Goal: Task Accomplishment & Management: Manage account settings

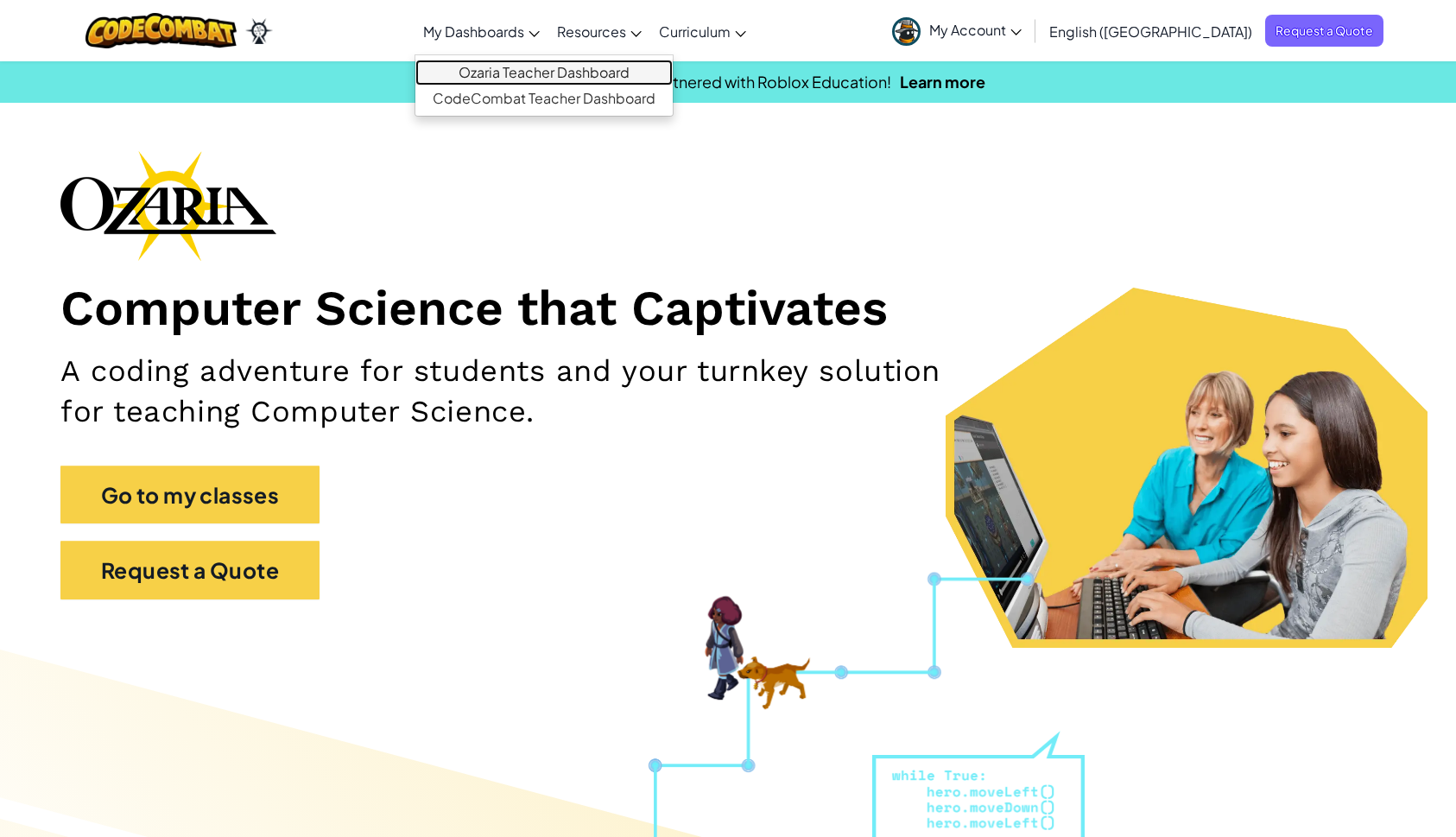
click at [574, 68] on link "Ozaria Teacher Dashboard" at bounding box center [544, 72] width 257 height 26
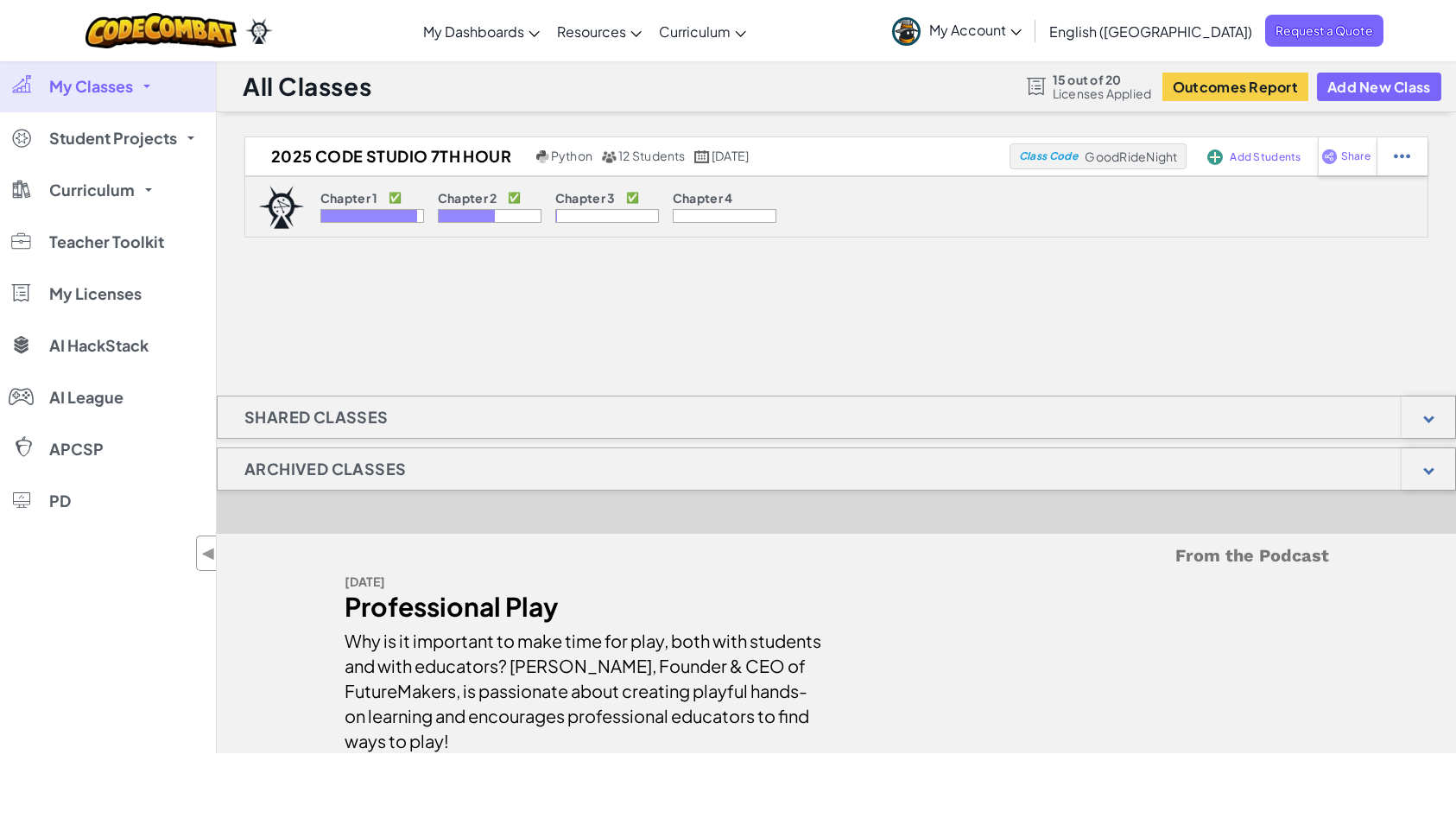
click at [105, 87] on span "My Classes" at bounding box center [91, 86] width 84 height 15
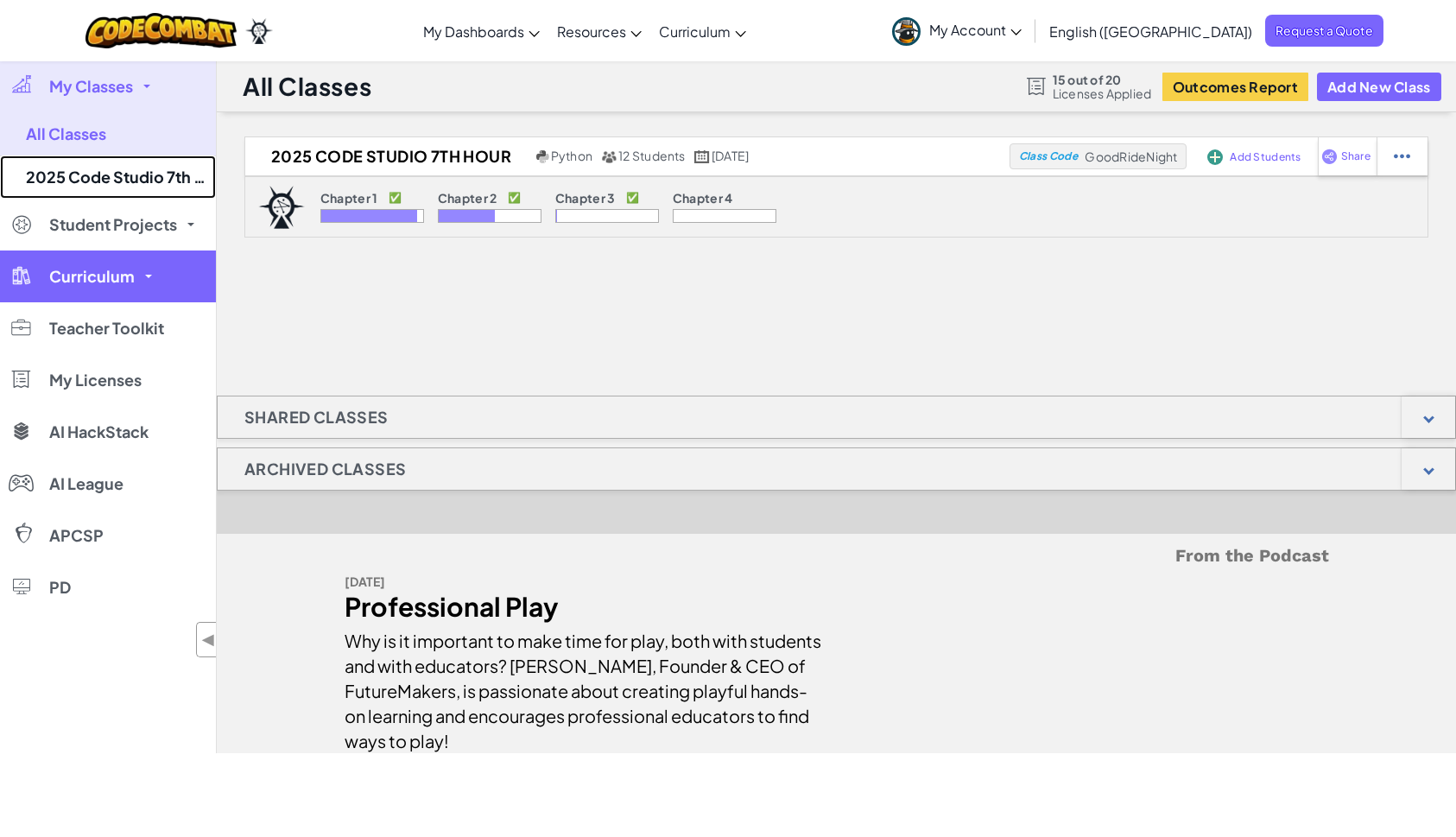
click at [101, 175] on link "2025 Code Studio 7th Hour" at bounding box center [108, 176] width 216 height 43
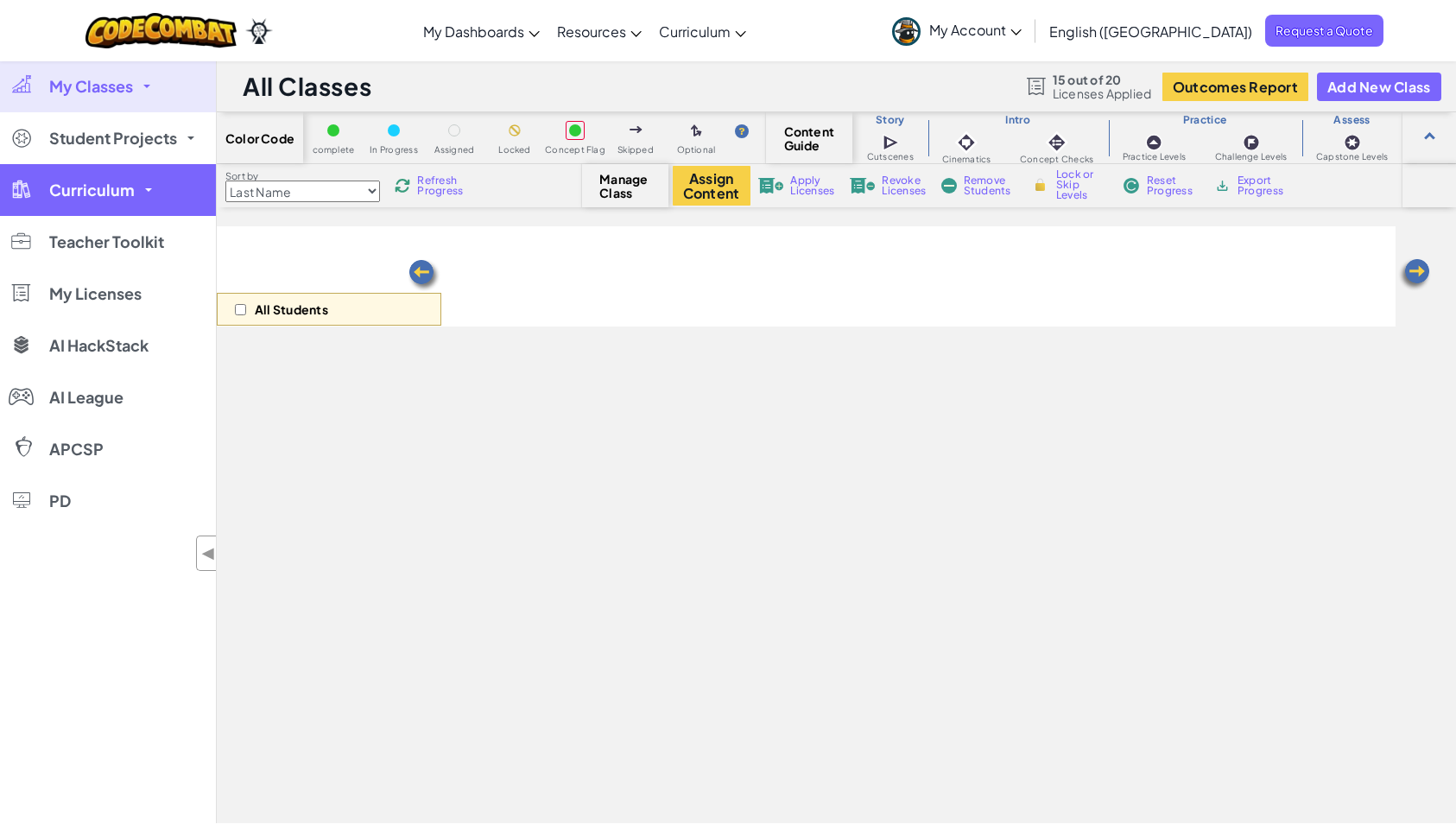
select select "5e27600d1c9d440000ac3ee7"
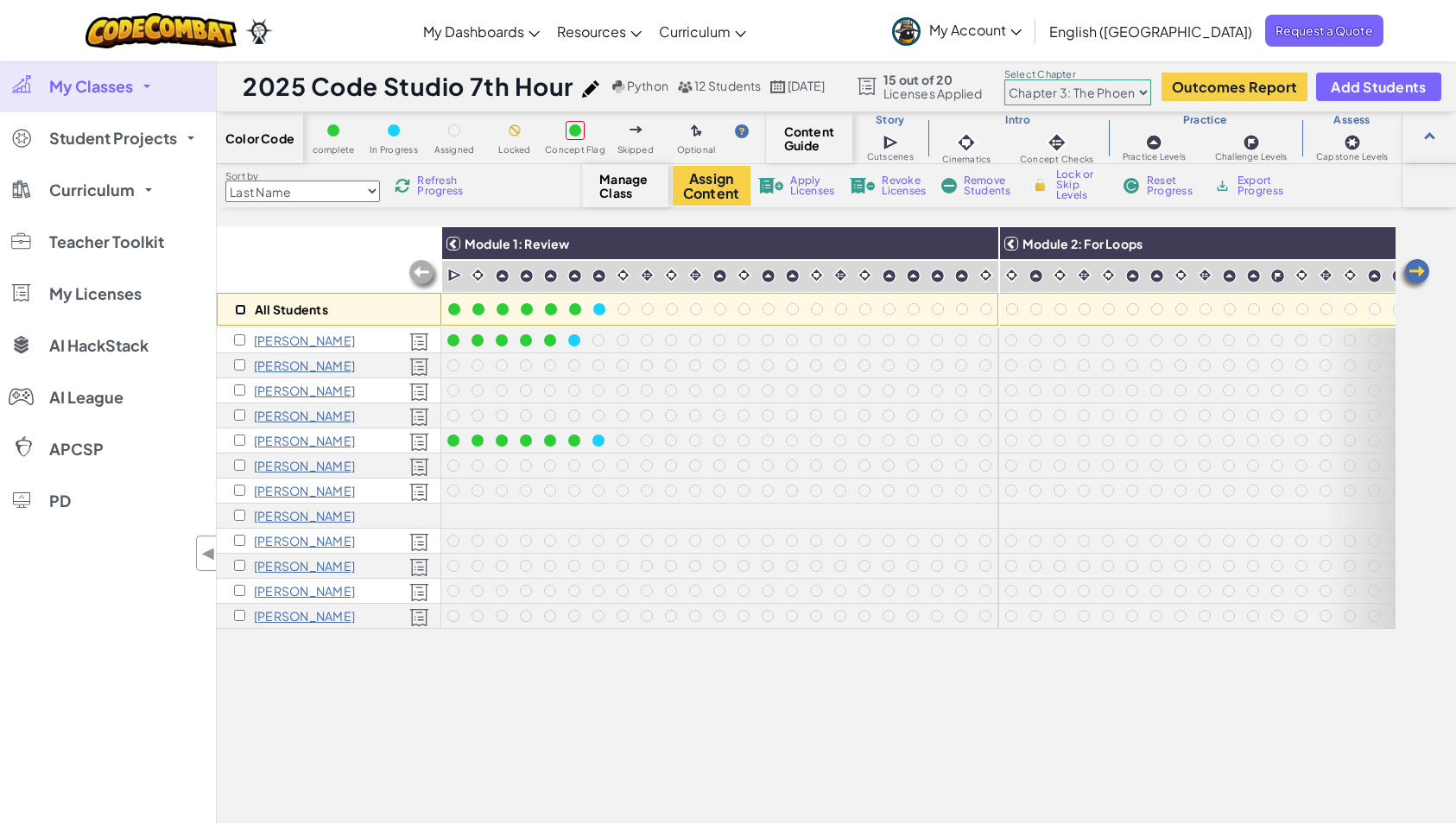
click at [244, 310] on input "checkbox" at bounding box center [241, 310] width 12 height 12
checkbox input "true"
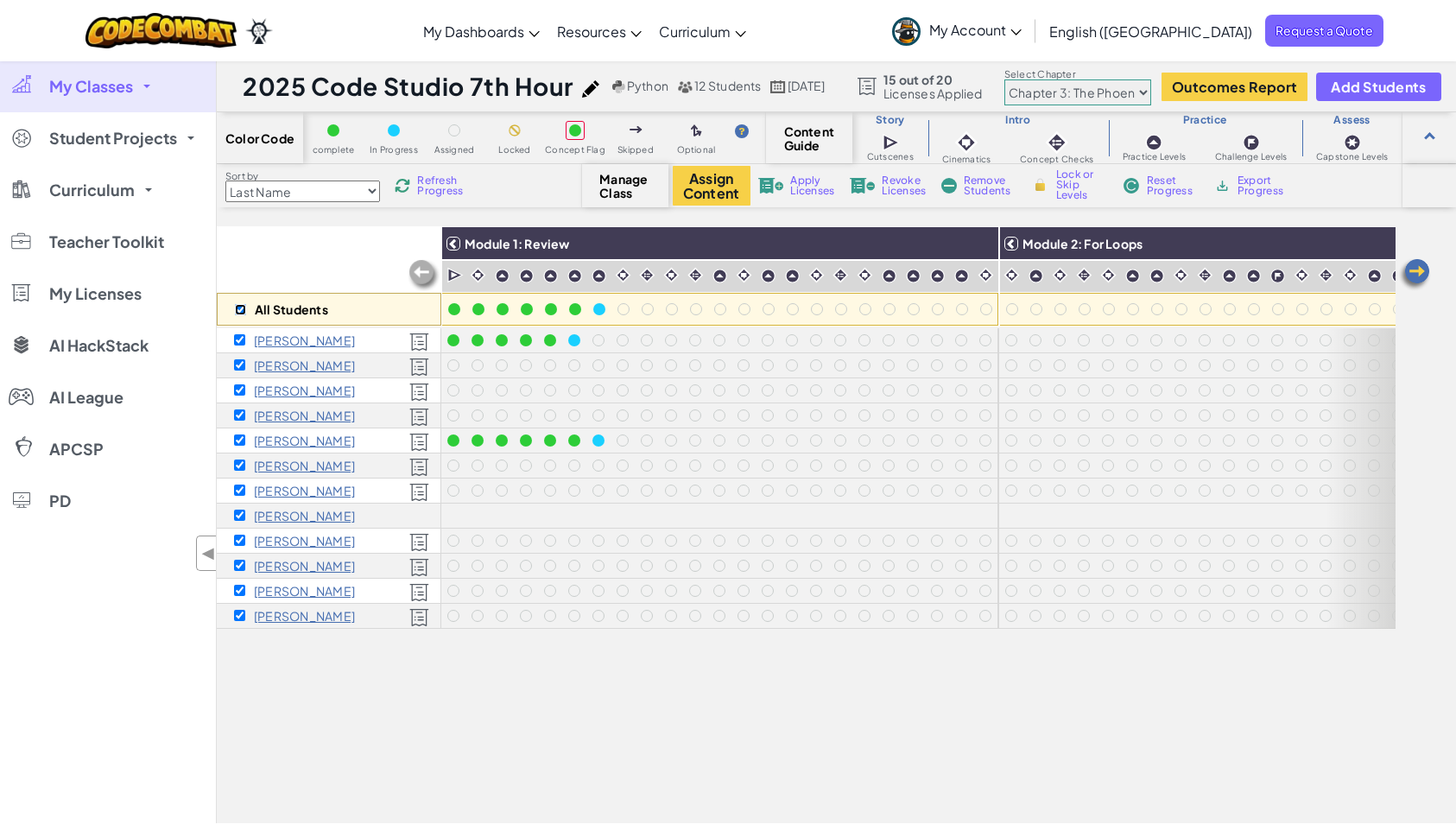
checkbox input "true"
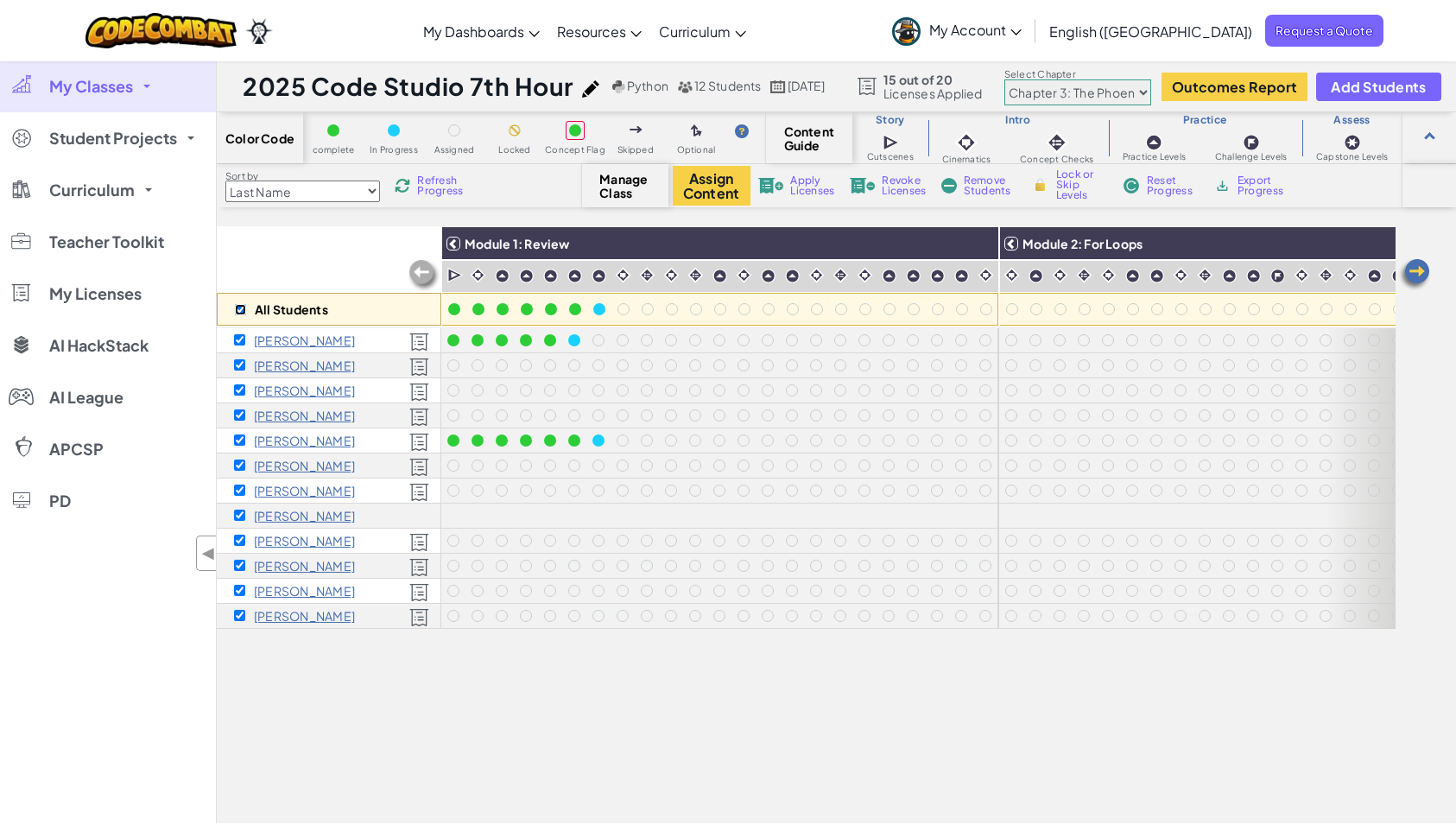
checkbox input "true"
click at [241, 310] on input "checkbox" at bounding box center [241, 310] width 12 height 12
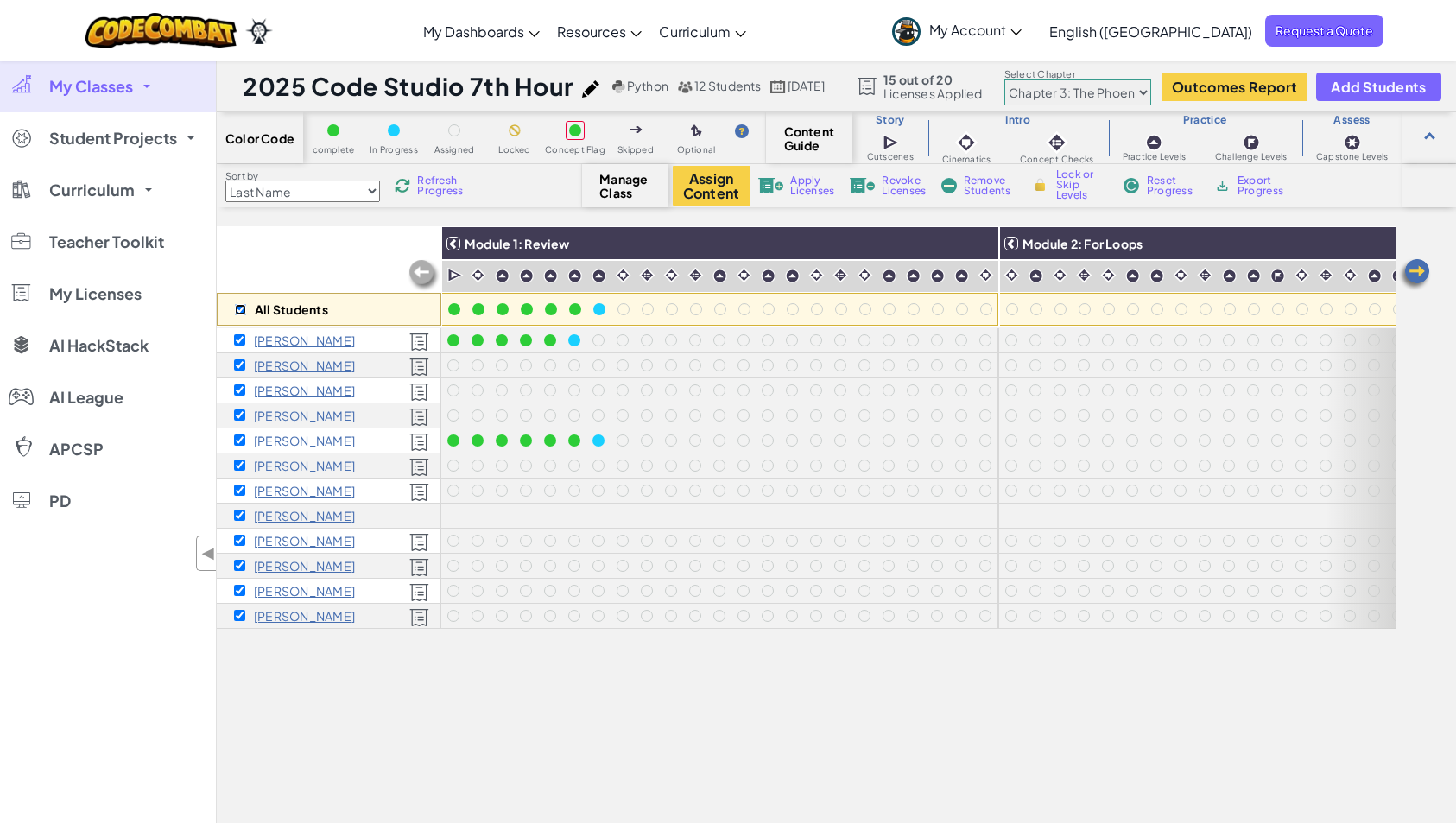
checkbox input "false"
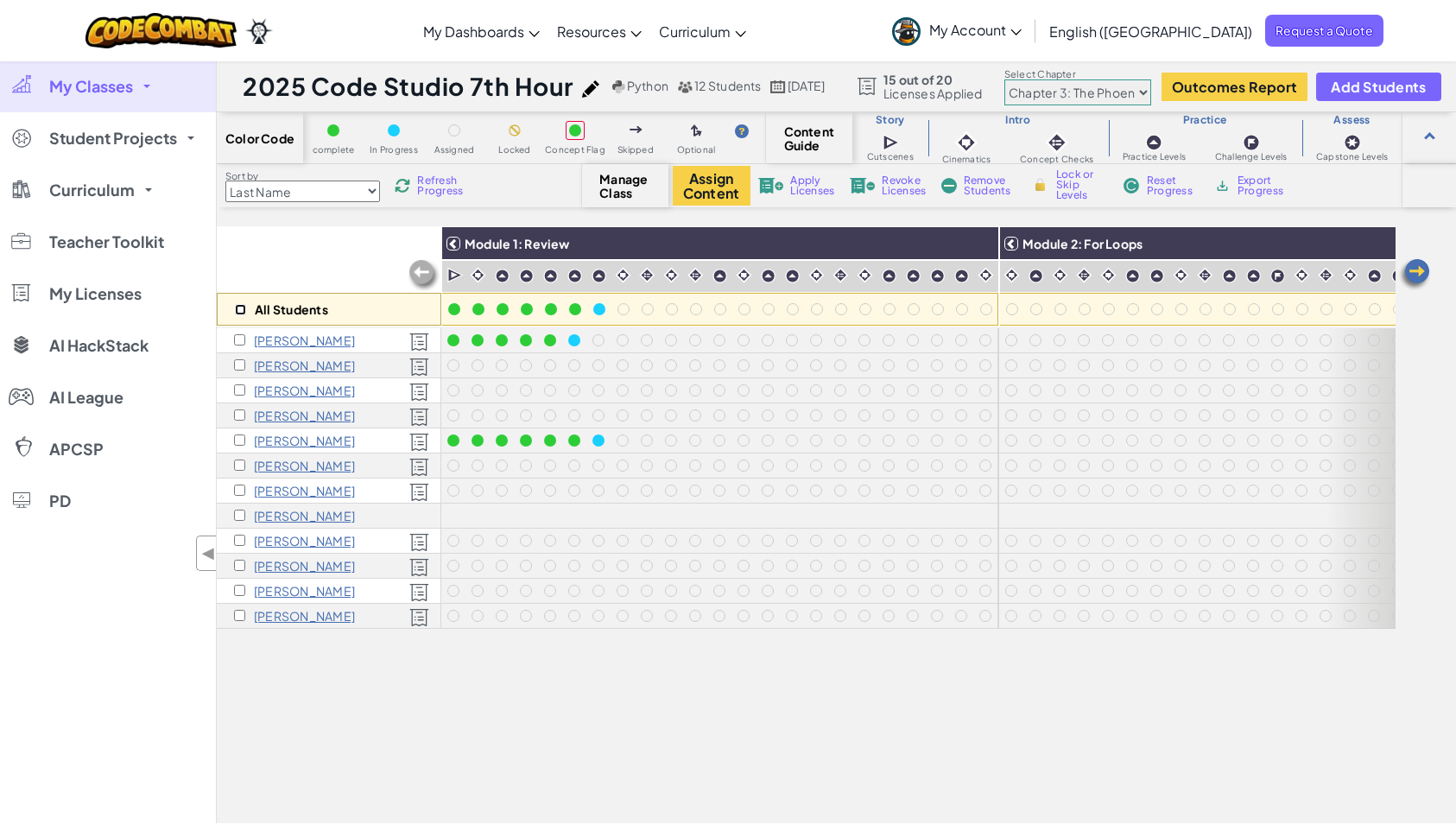
checkbox input "false"
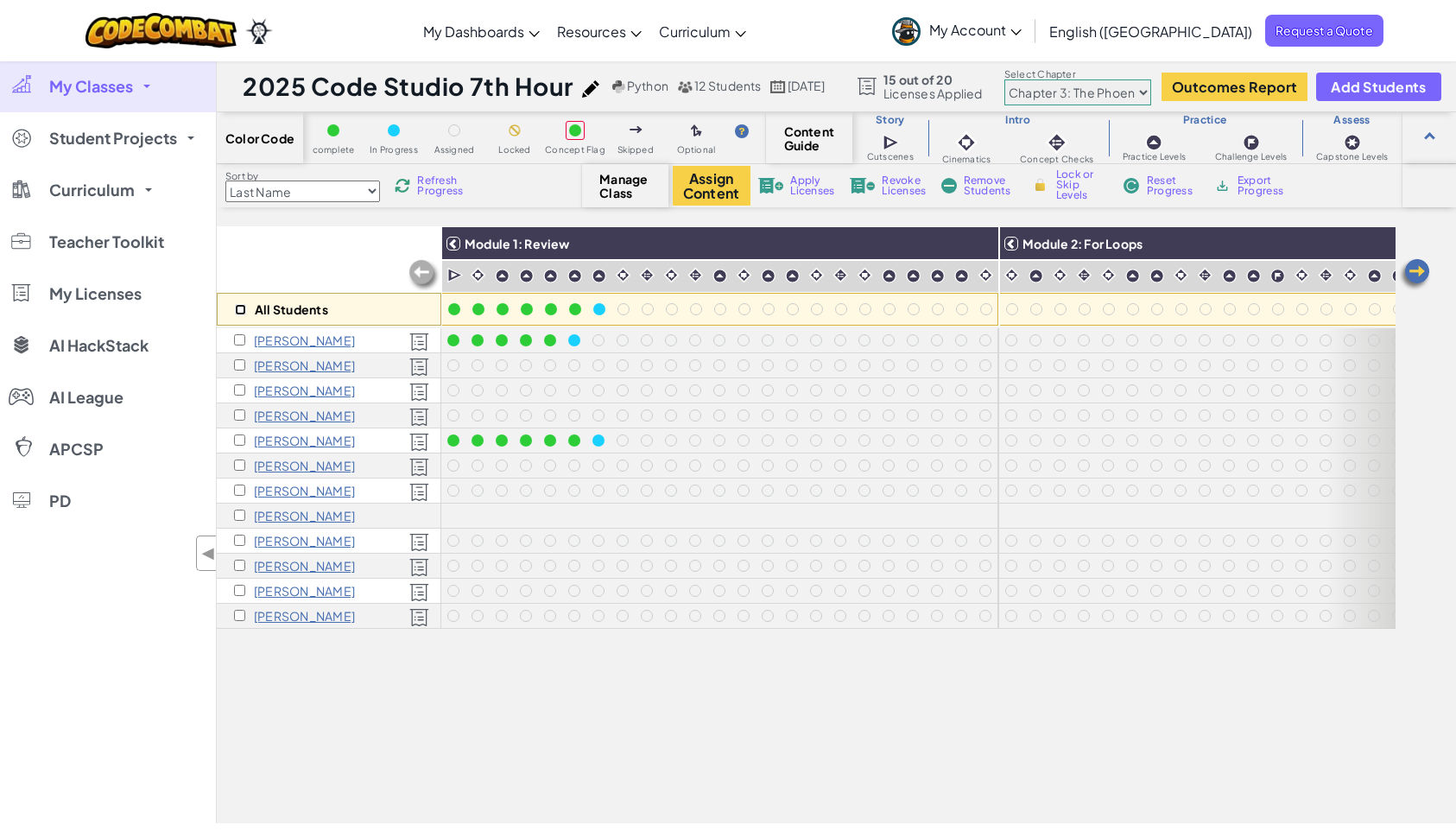
checkbox input "false"
click at [241, 392] on input "checkbox" at bounding box center [240, 390] width 12 height 12
checkbox input "true"
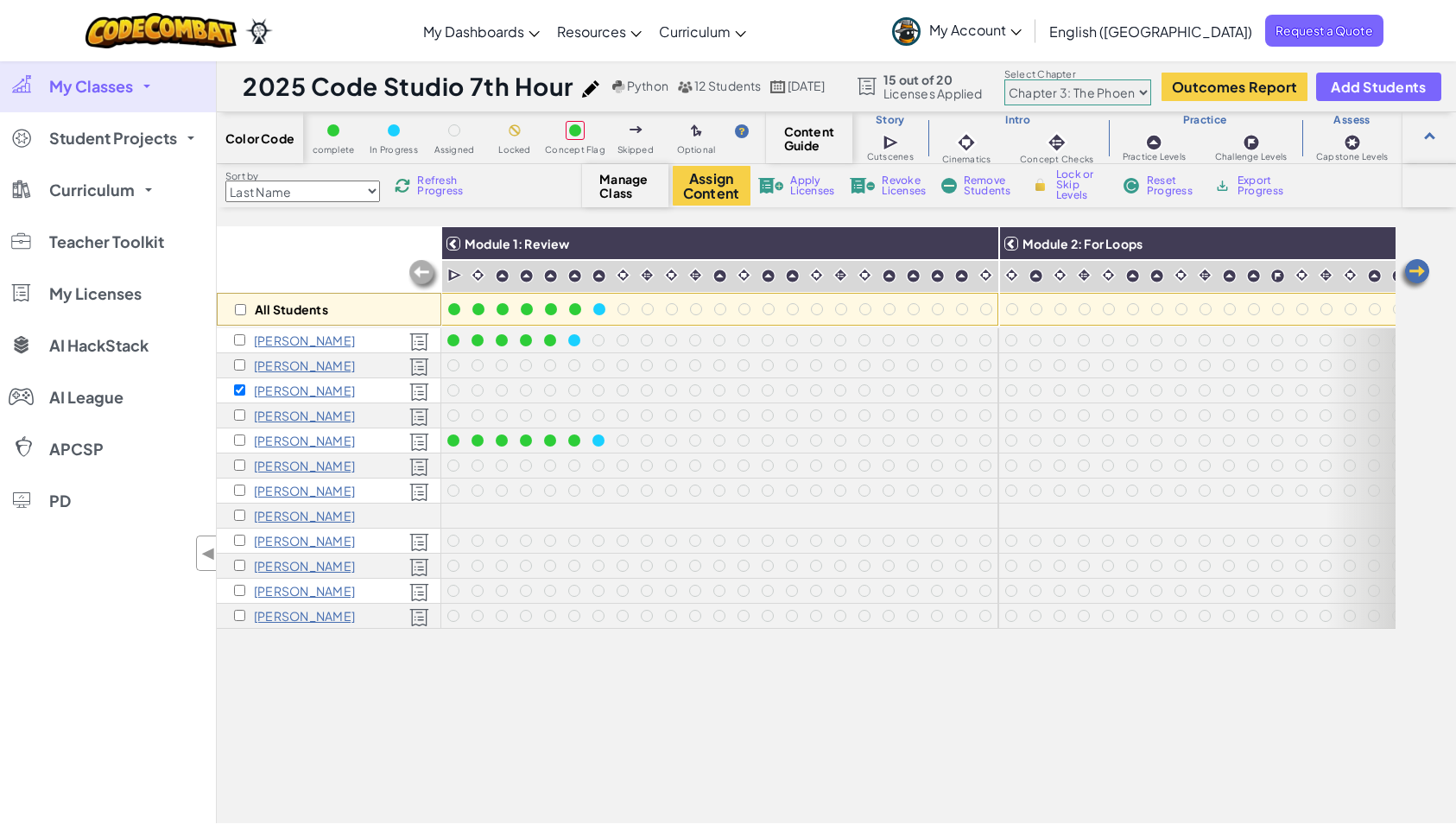
click at [899, 189] on span "Revoke Licenses" at bounding box center [903, 185] width 44 height 20
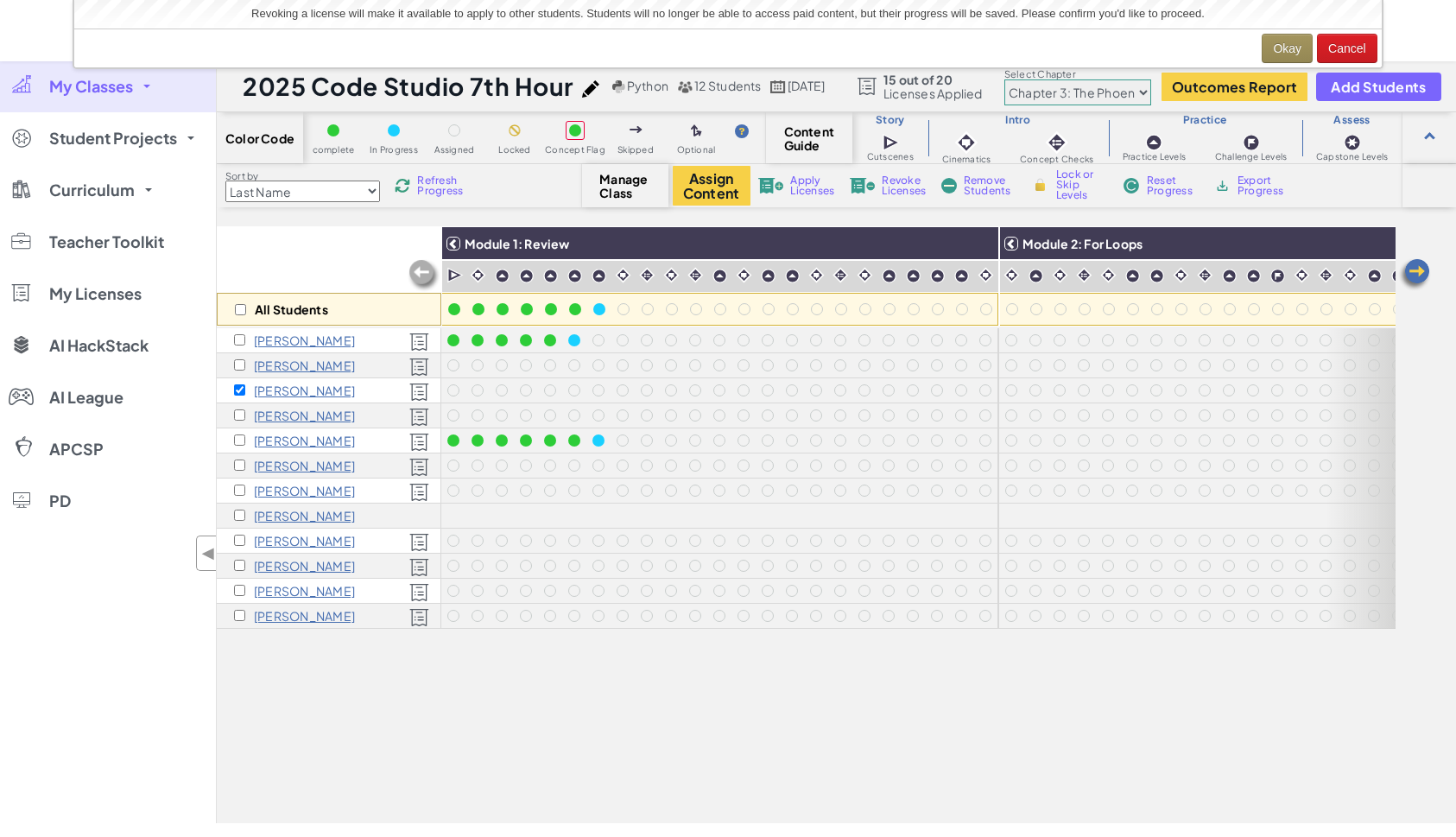
click at [897, 187] on span "Revoke Licenses" at bounding box center [903, 185] width 44 height 20
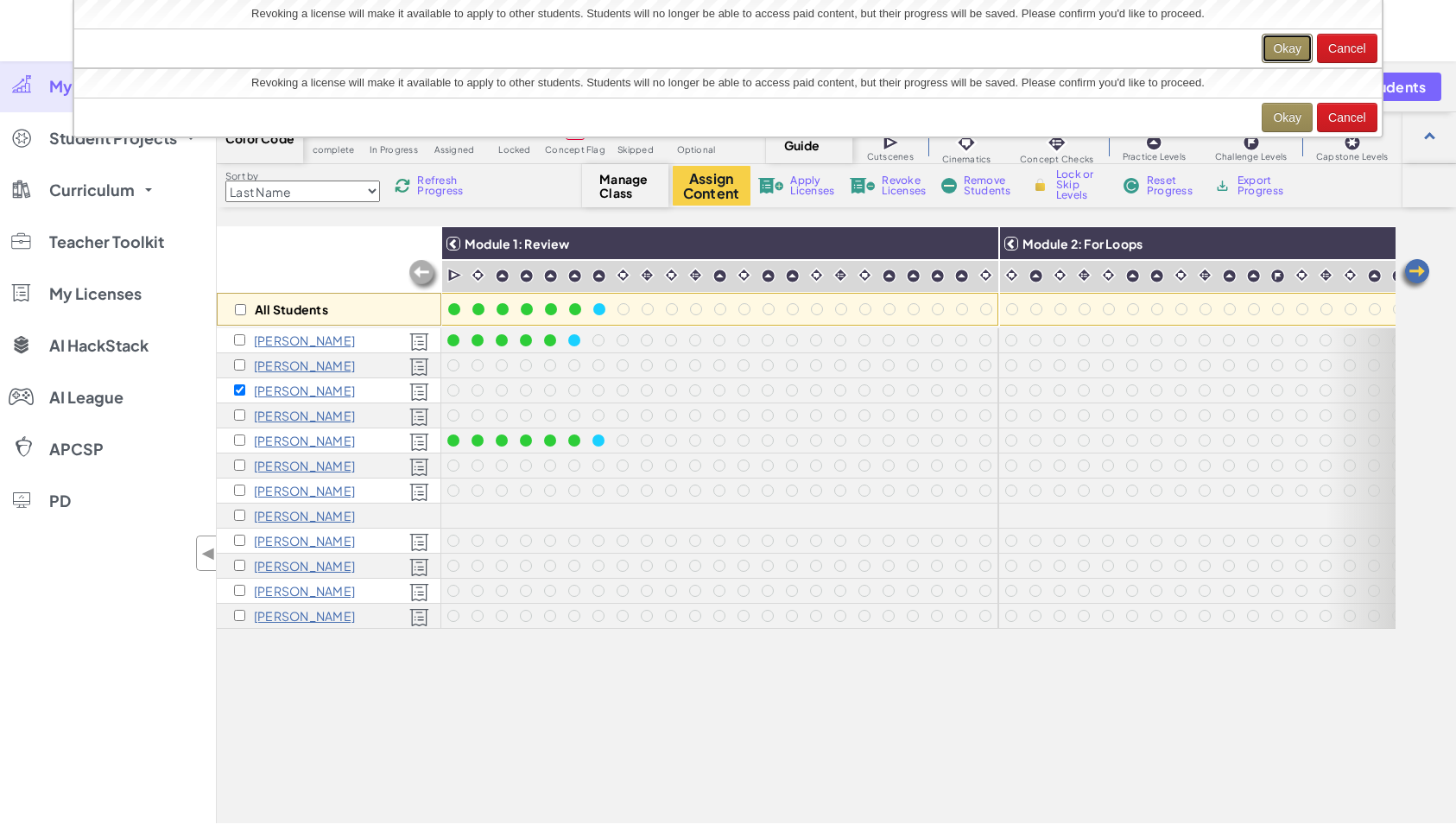
click at [1286, 47] on button "Okay" at bounding box center [1286, 48] width 51 height 29
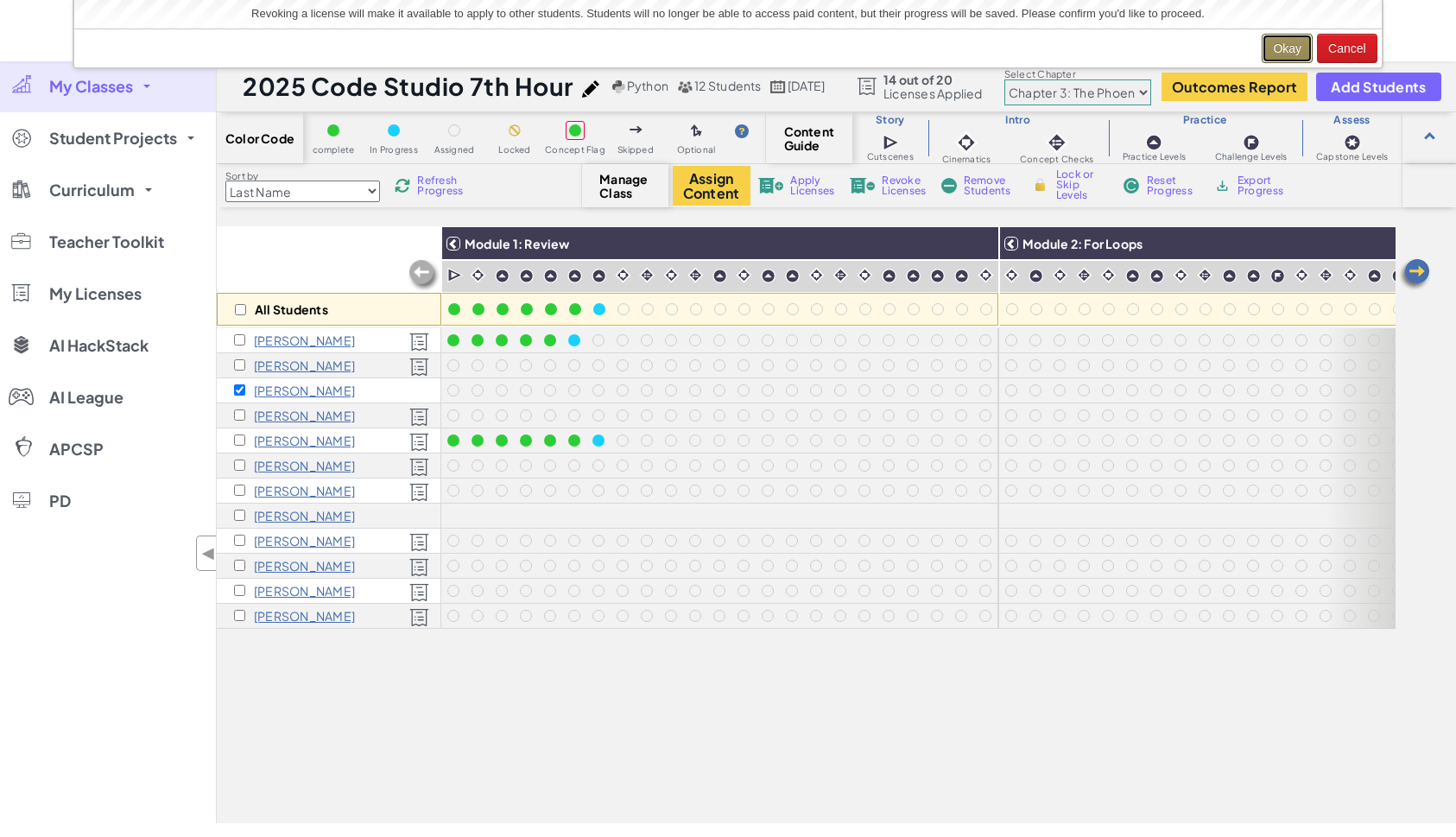
click at [1283, 45] on button "Okay" at bounding box center [1286, 48] width 51 height 29
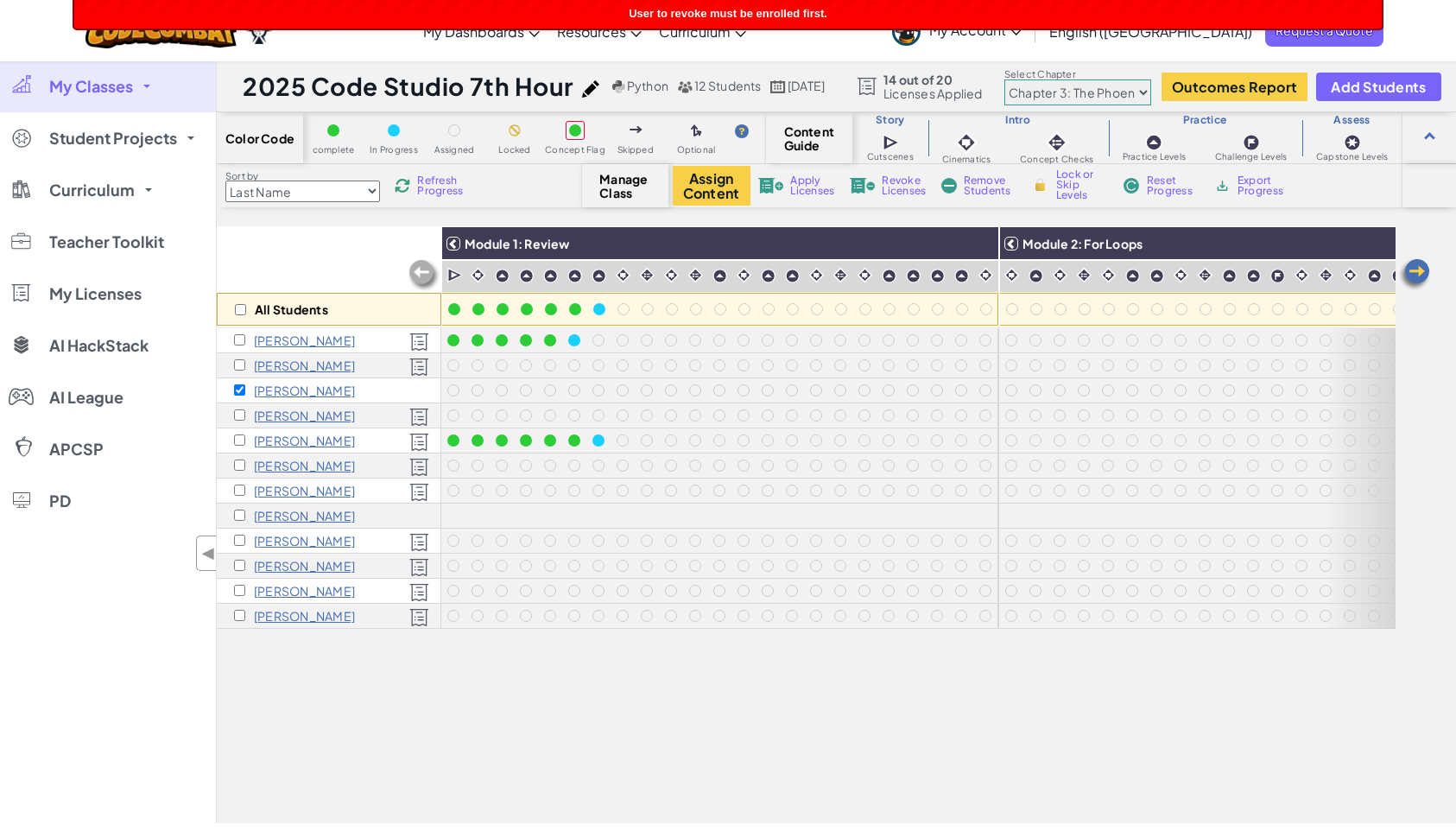
click at [987, 180] on span "Remove Students" at bounding box center [989, 185] width 52 height 20
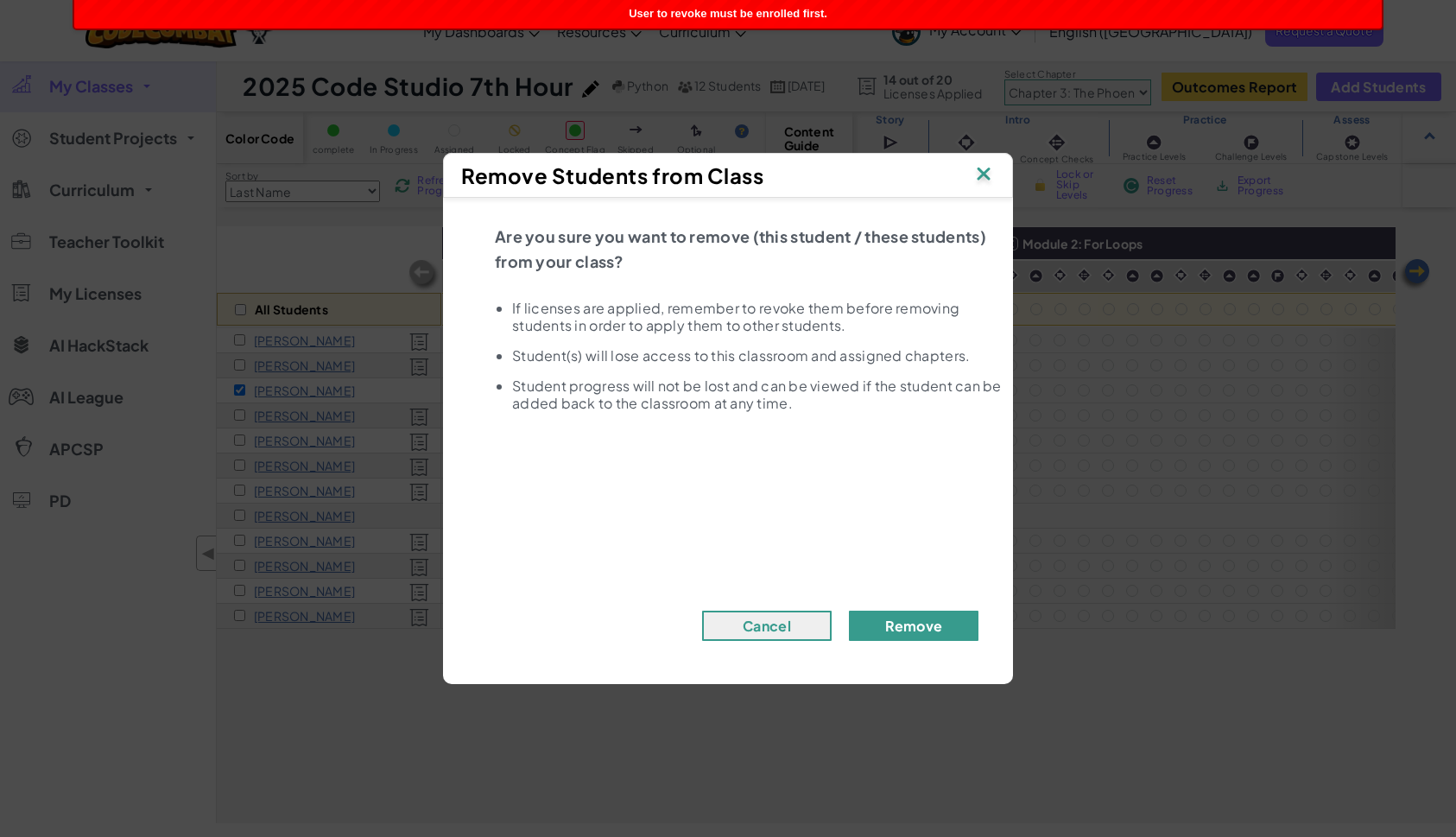
click at [913, 629] on button "Remove" at bounding box center [913, 625] width 129 height 30
click at [913, 624] on button "Remove" at bounding box center [913, 625] width 129 height 30
click at [911, 639] on div "Are you sure you want to remove (this student / these students) from your class…" at bounding box center [727, 432] width 570 height 469
click at [983, 172] on img at bounding box center [983, 175] width 22 height 26
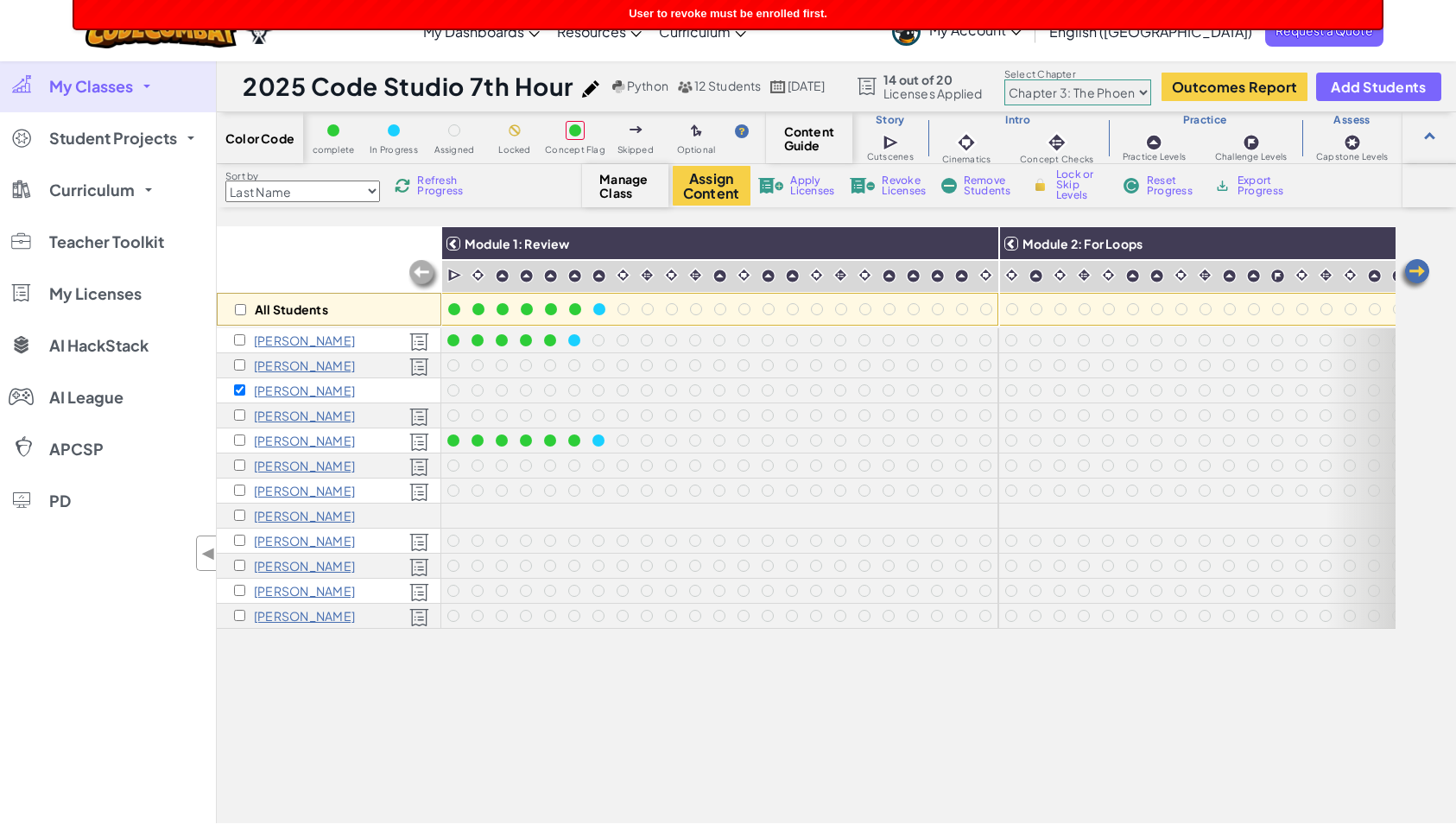
click at [984, 184] on span "Remove Students" at bounding box center [989, 185] width 52 height 20
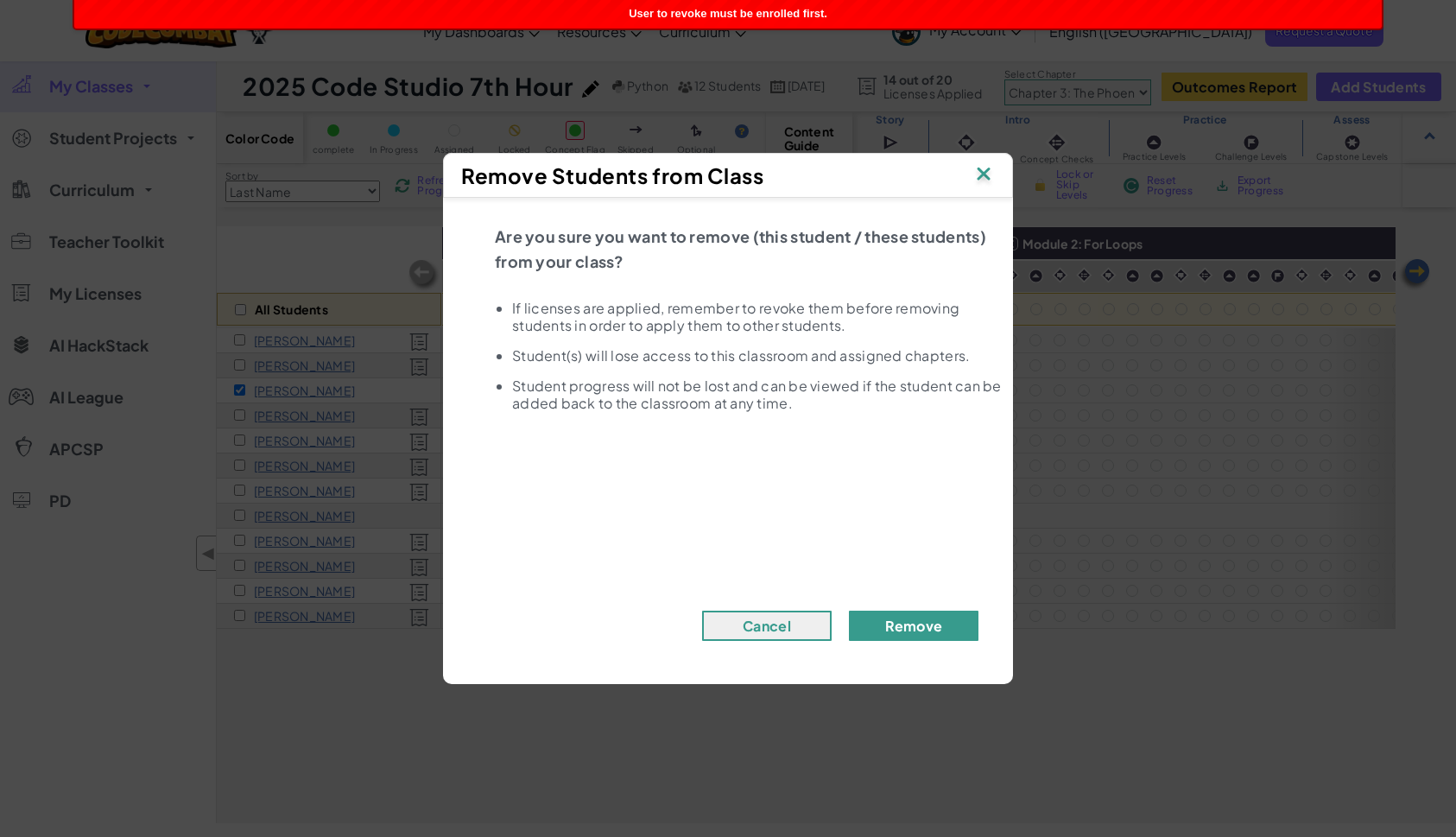
click at [933, 625] on button "Remove" at bounding box center [913, 625] width 129 height 30
click at [929, 627] on button "Remove" at bounding box center [913, 625] width 129 height 30
click at [913, 623] on button "Remove" at bounding box center [913, 625] width 129 height 30
click at [981, 175] on img at bounding box center [983, 175] width 22 height 26
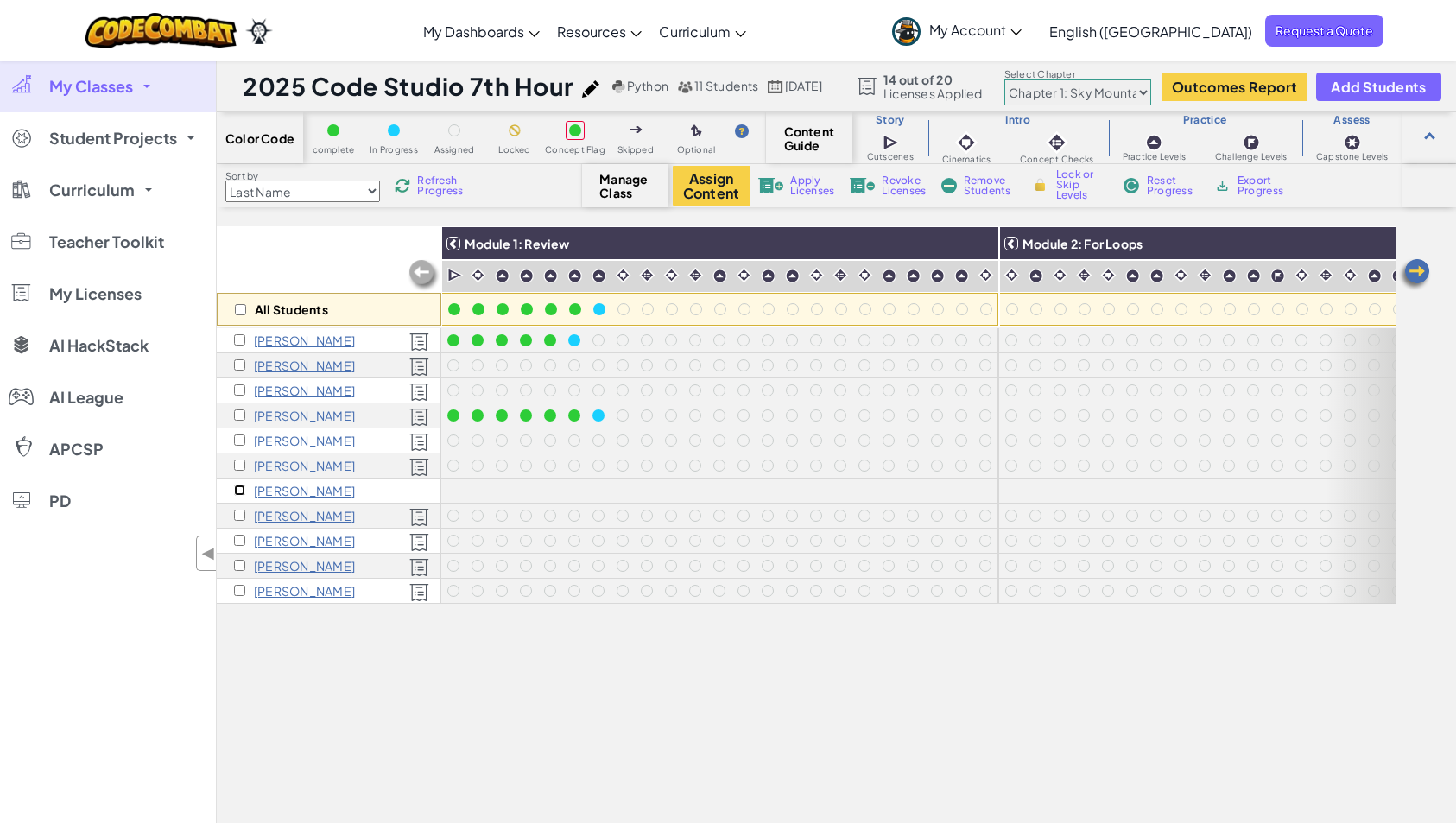
click at [237, 487] on input "checkbox" at bounding box center [240, 490] width 12 height 12
click at [237, 491] on input "checkbox" at bounding box center [240, 490] width 12 height 12
checkbox input "false"
click at [298, 491] on p "[PERSON_NAME]" at bounding box center [304, 490] width 101 height 14
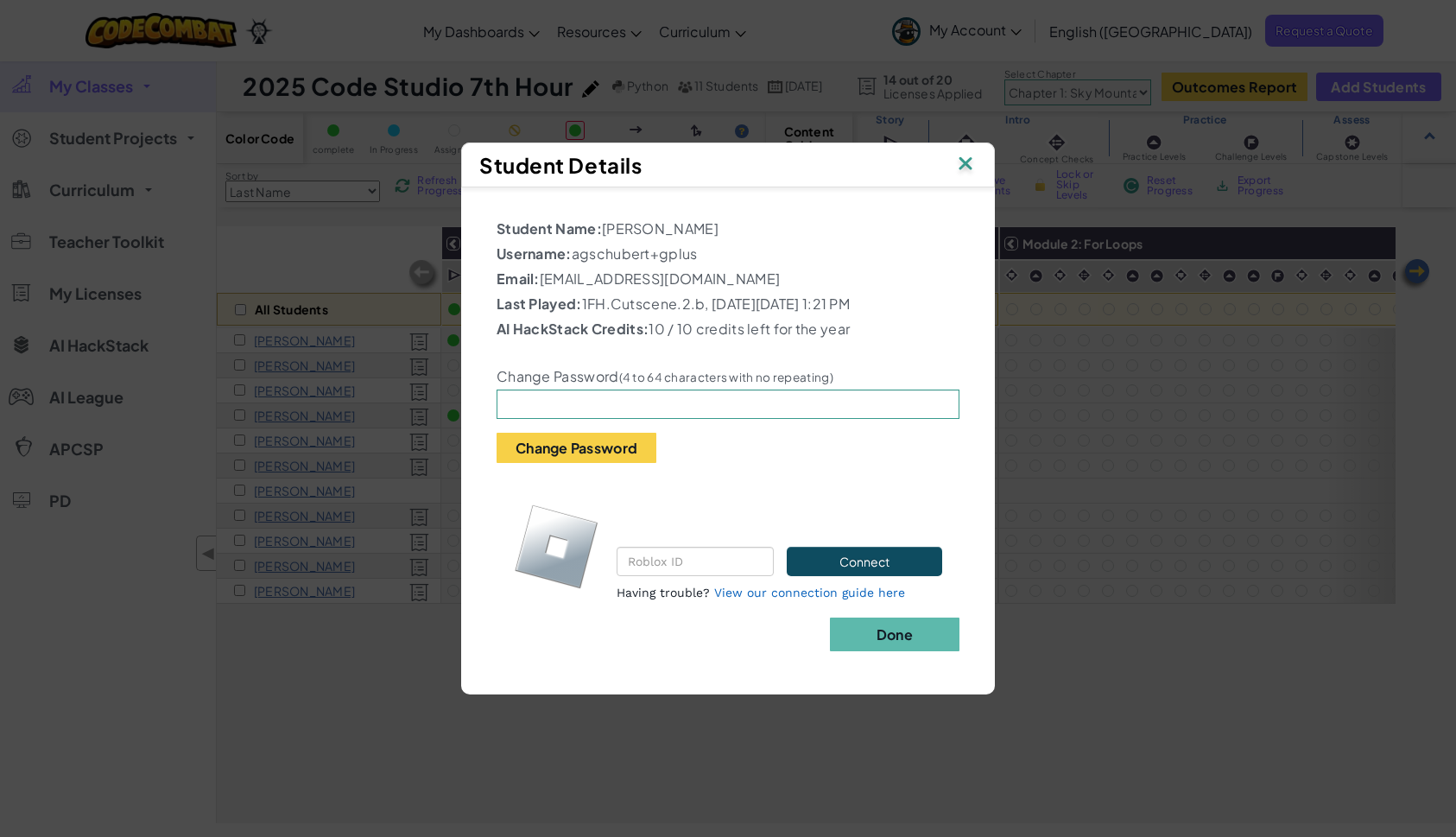
click at [965, 153] on img at bounding box center [965, 165] width 22 height 26
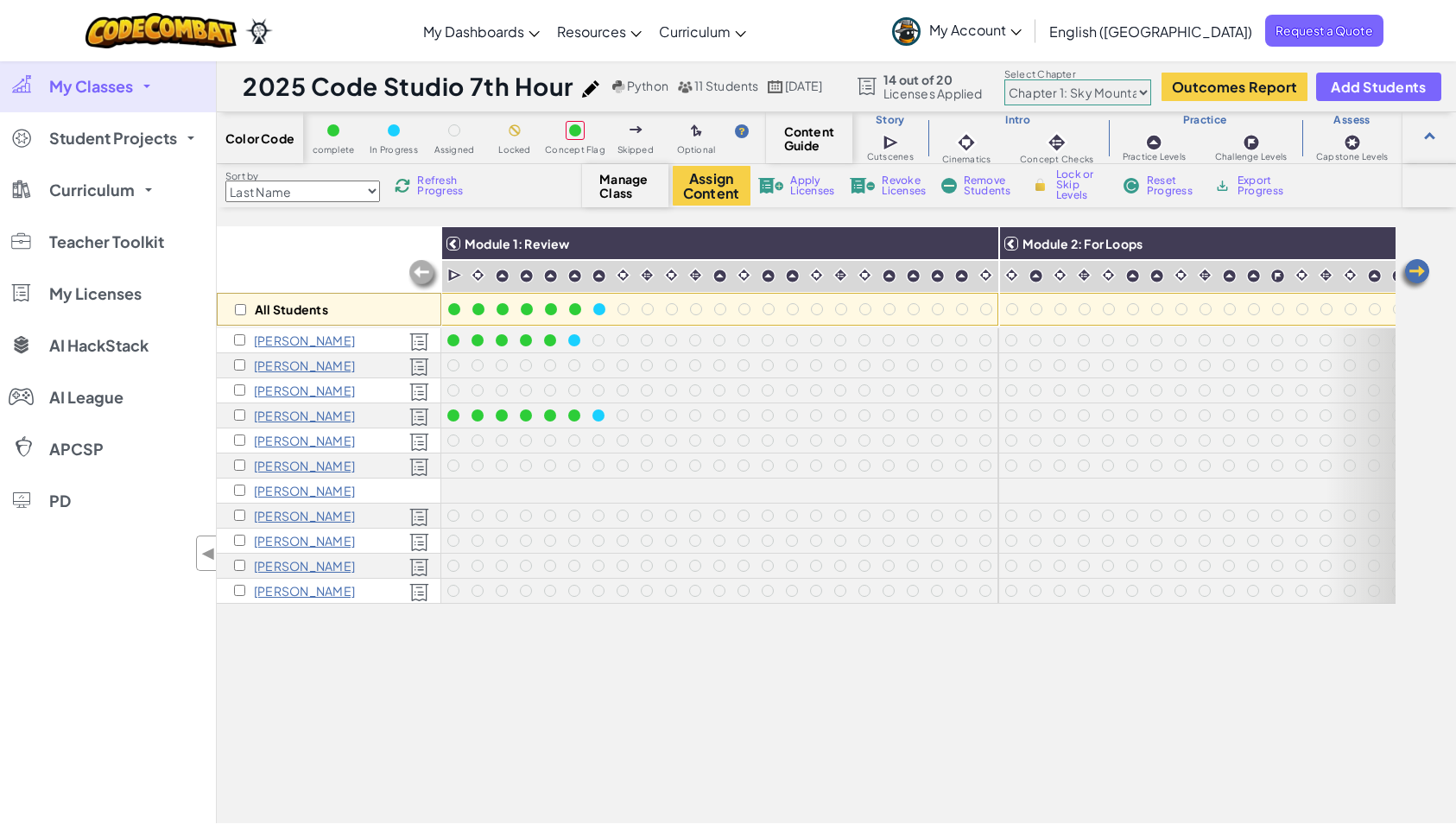
click at [425, 275] on img at bounding box center [424, 276] width 35 height 35
click at [1112, 94] on select "Chapter 1: Sky Mountain Chapter 2: The Moon Dancers Chapter 3: The Phoenix Land…" at bounding box center [1077, 92] width 147 height 26
select select "5d8a57abe8919b28d5113af1"
click at [1023, 79] on select "Chapter 1: Sky Mountain Chapter 2: The Moon Dancers Chapter 3: The Phoenix Land…" at bounding box center [1077, 92] width 147 height 26
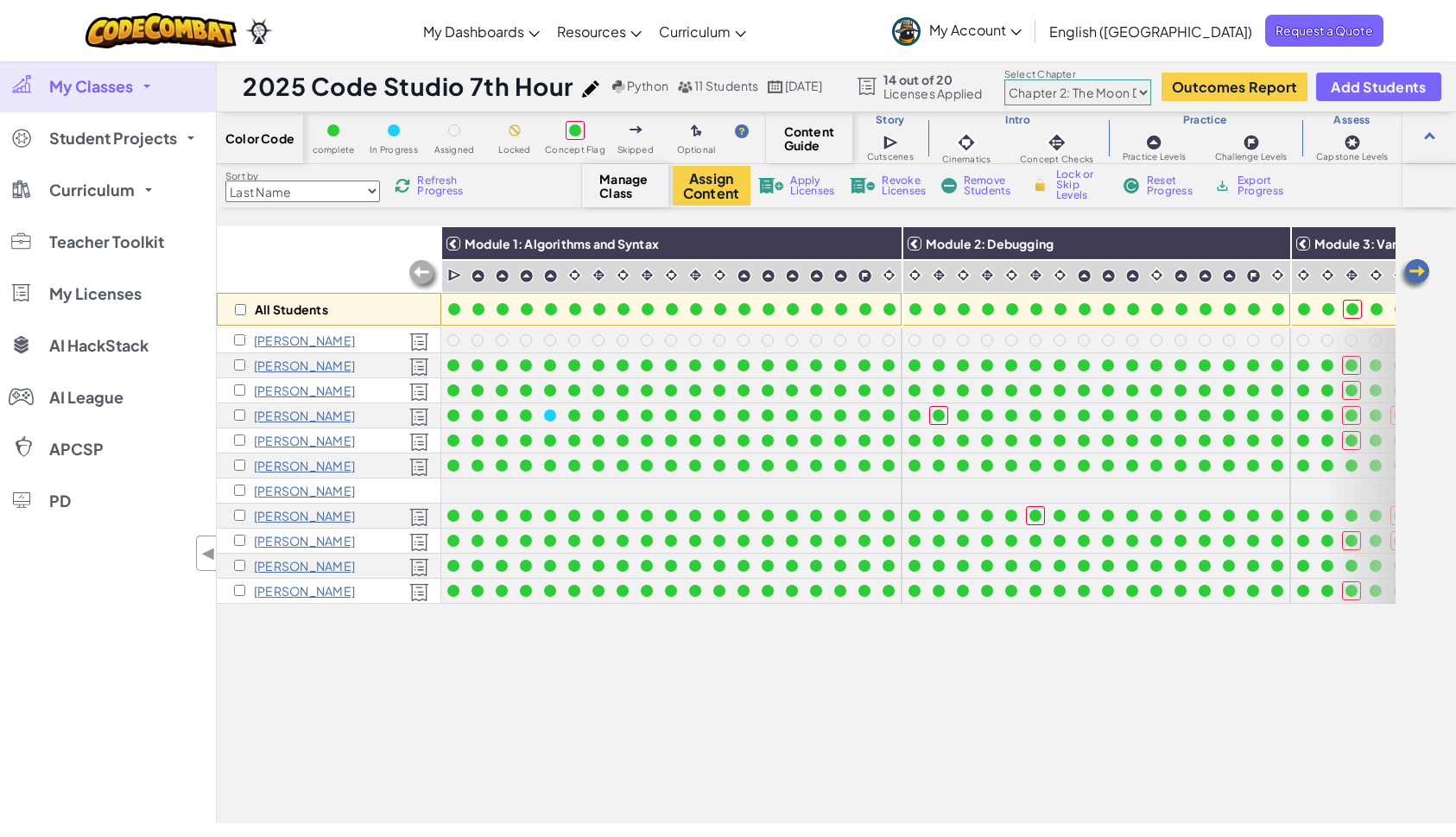
click at [1418, 268] on img at bounding box center [1415, 275] width 35 height 35
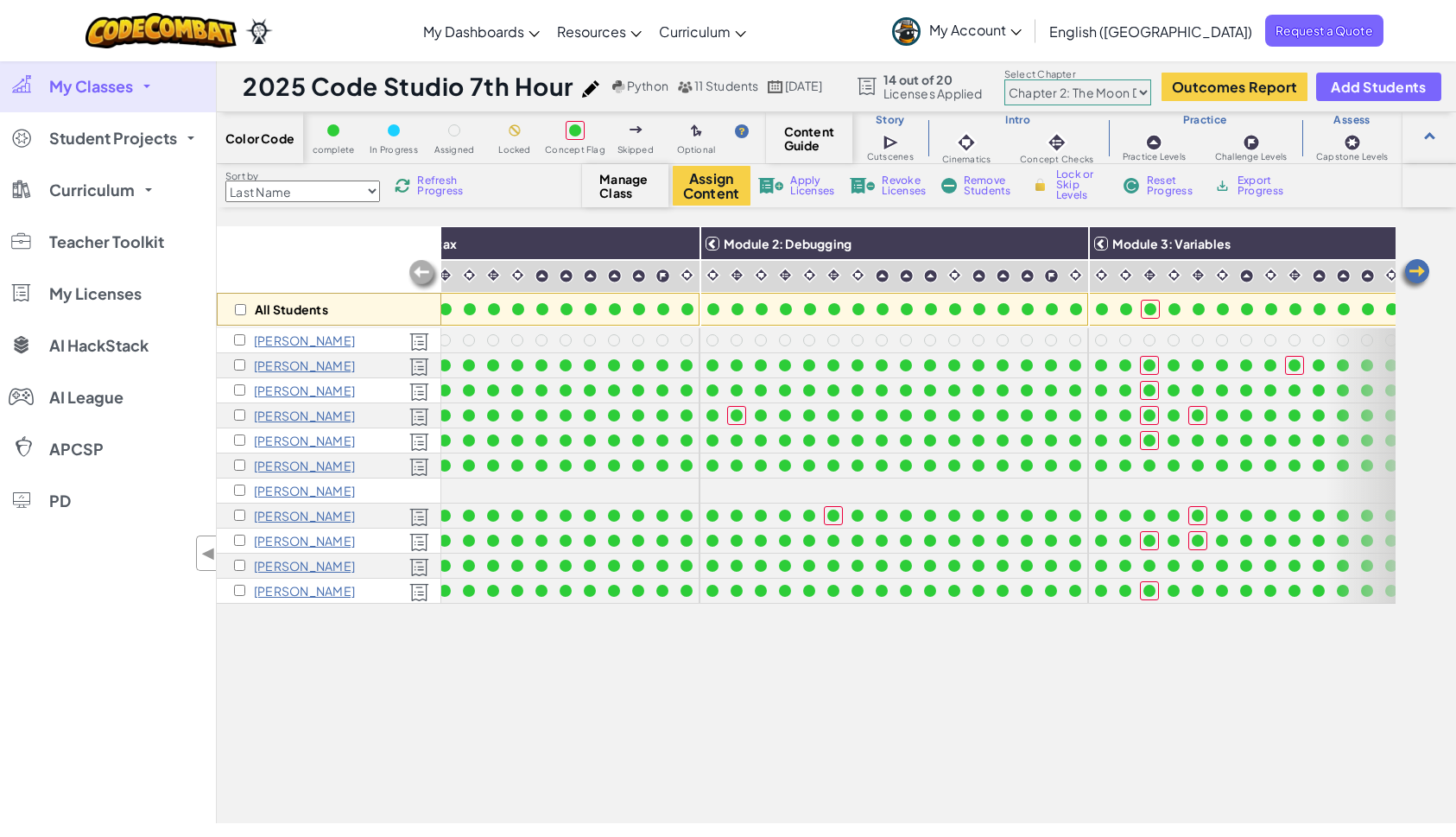
click at [1417, 268] on img at bounding box center [1415, 275] width 35 height 35
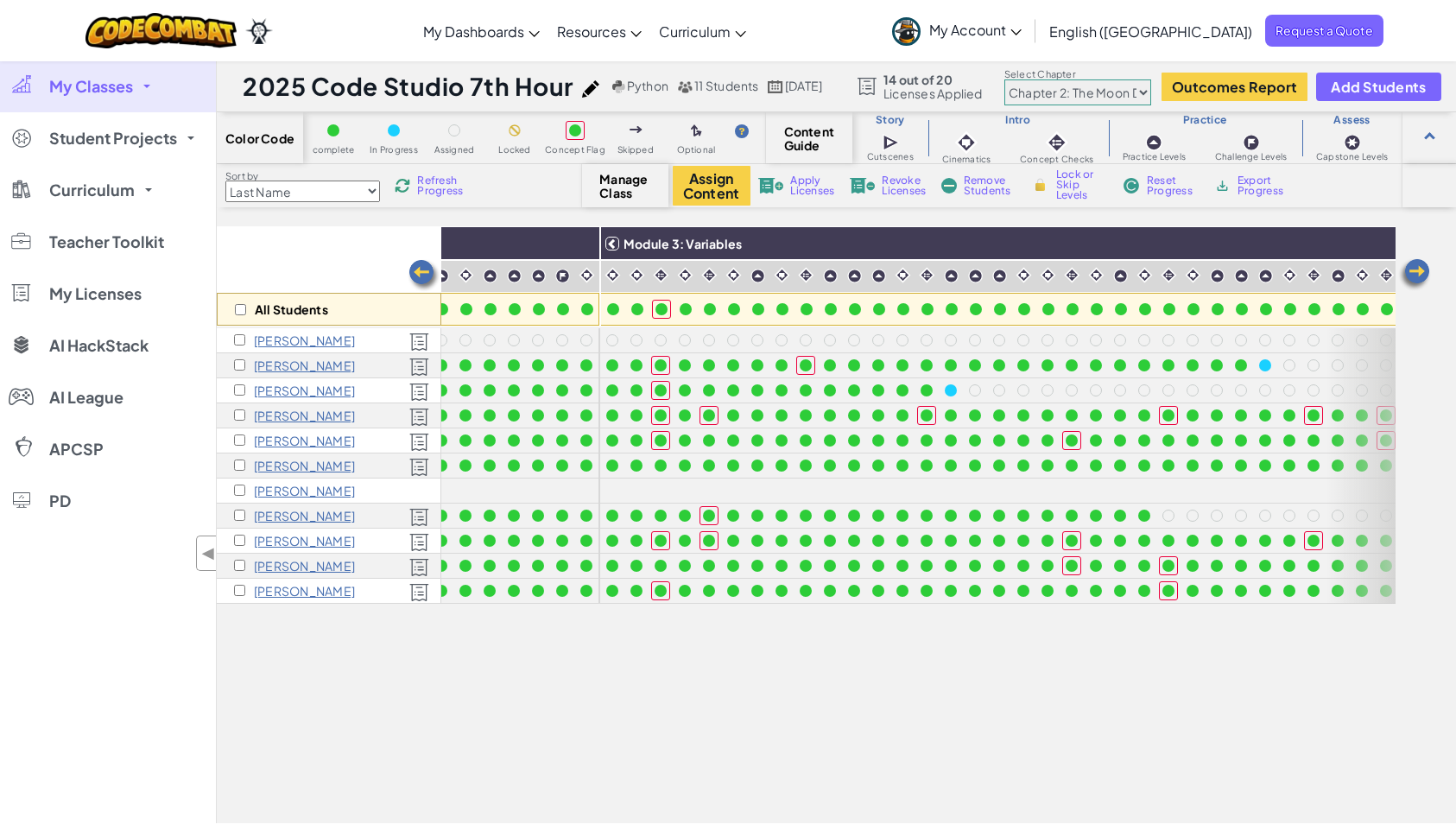
click at [1416, 268] on img at bounding box center [1415, 275] width 35 height 35
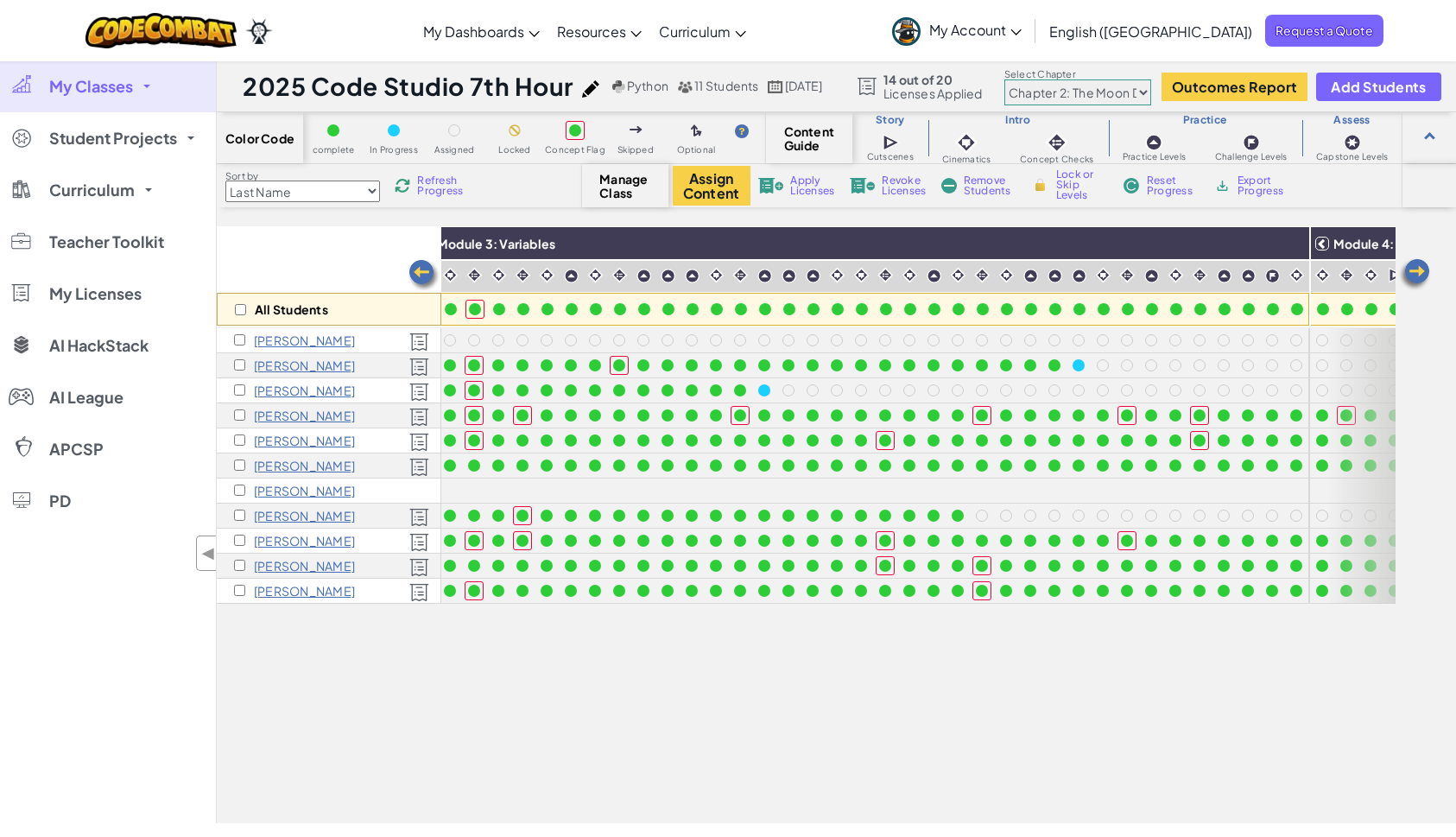
click at [1416, 268] on img at bounding box center [1415, 275] width 35 height 35
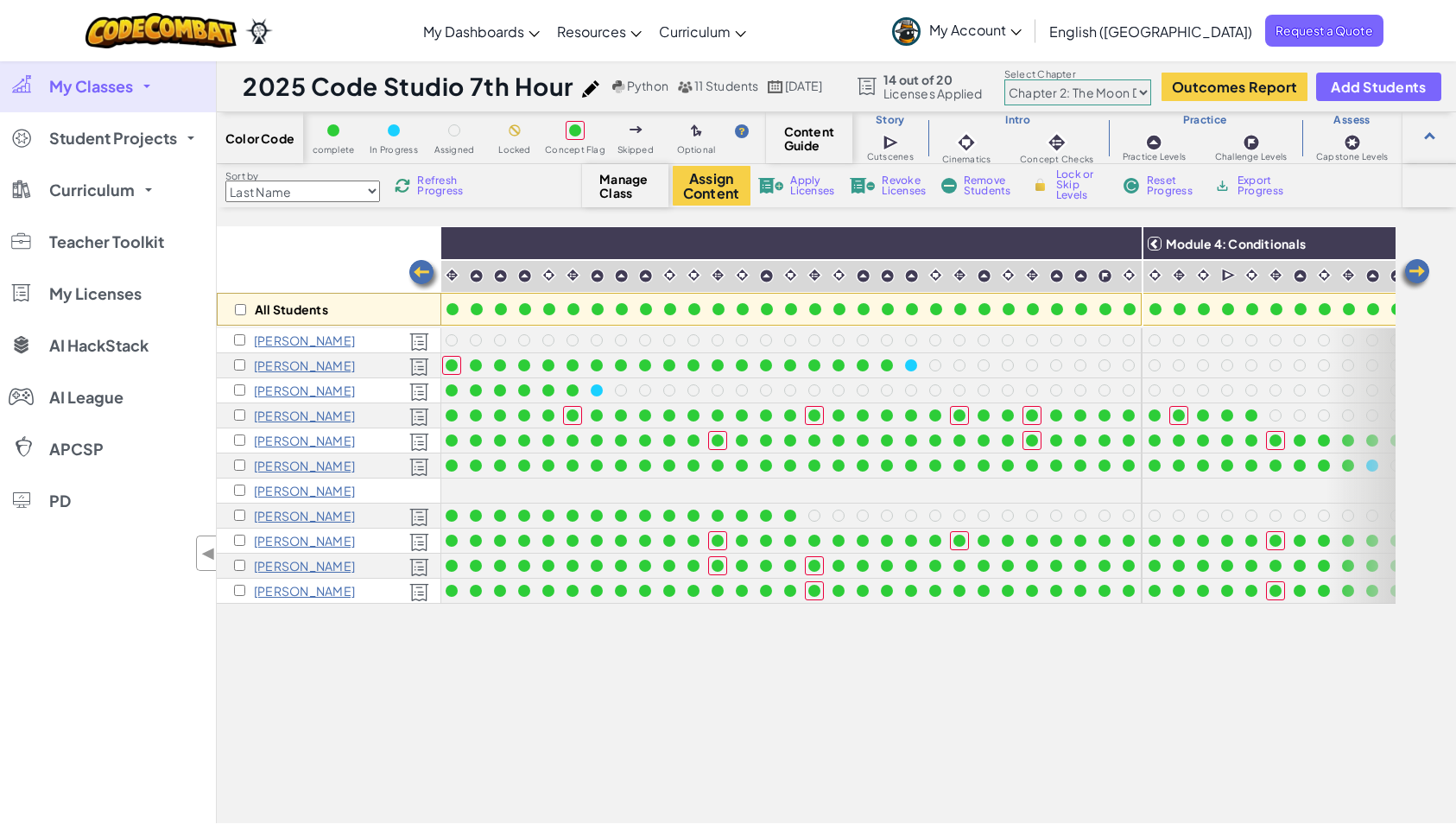
click at [1416, 268] on img at bounding box center [1415, 275] width 35 height 35
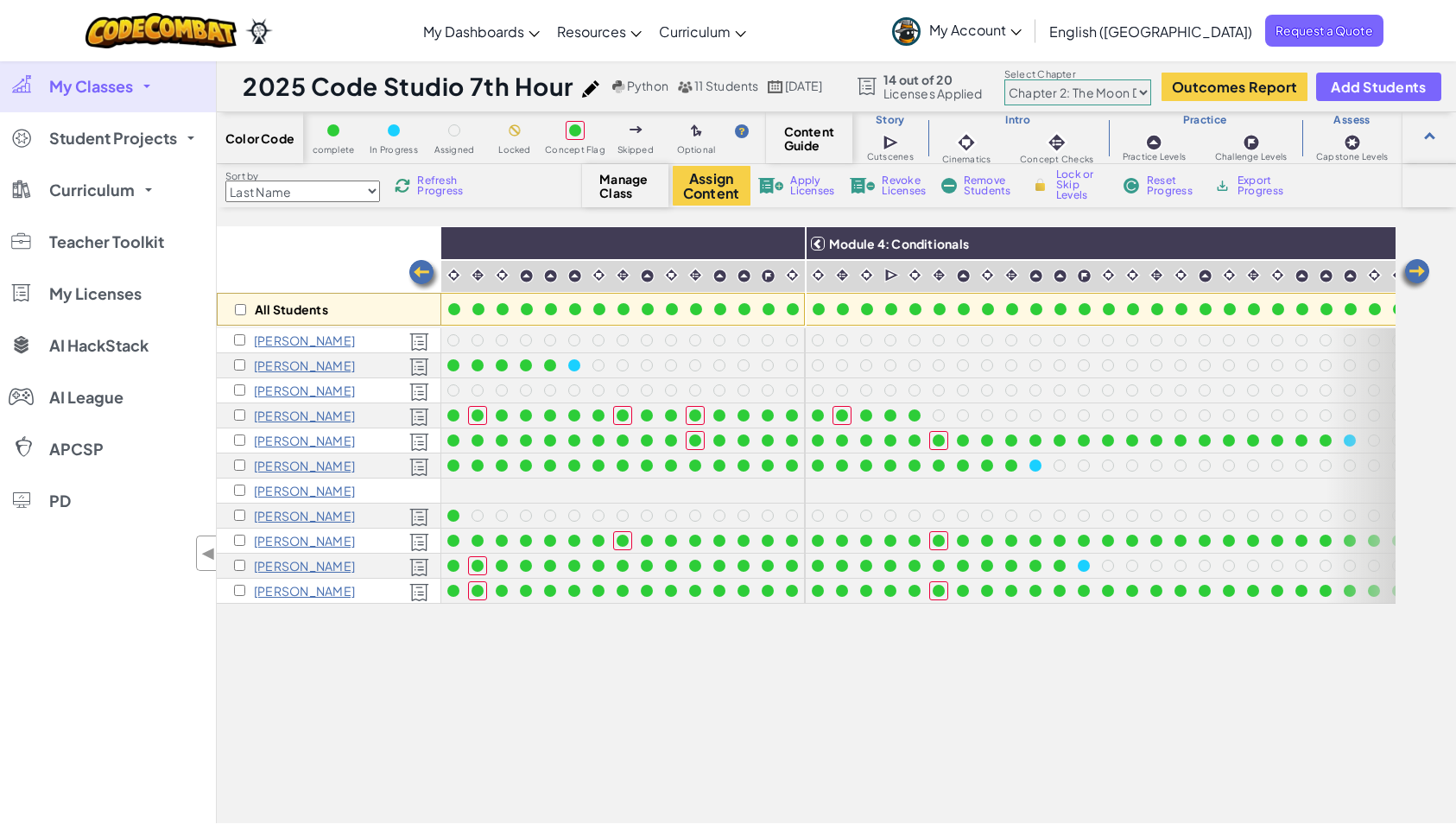
click at [1416, 268] on img at bounding box center [1415, 275] width 35 height 35
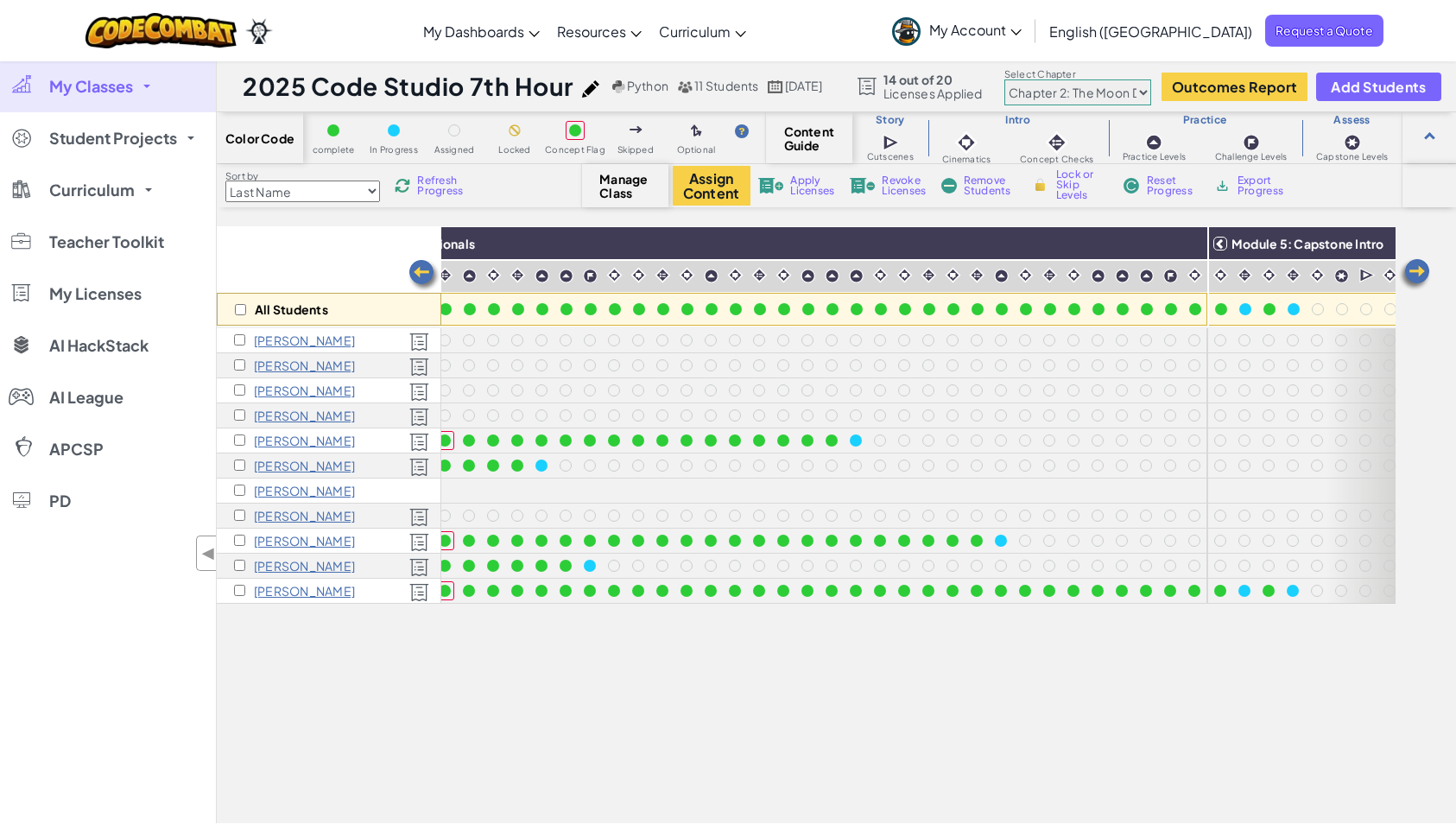
scroll to position [0, 1896]
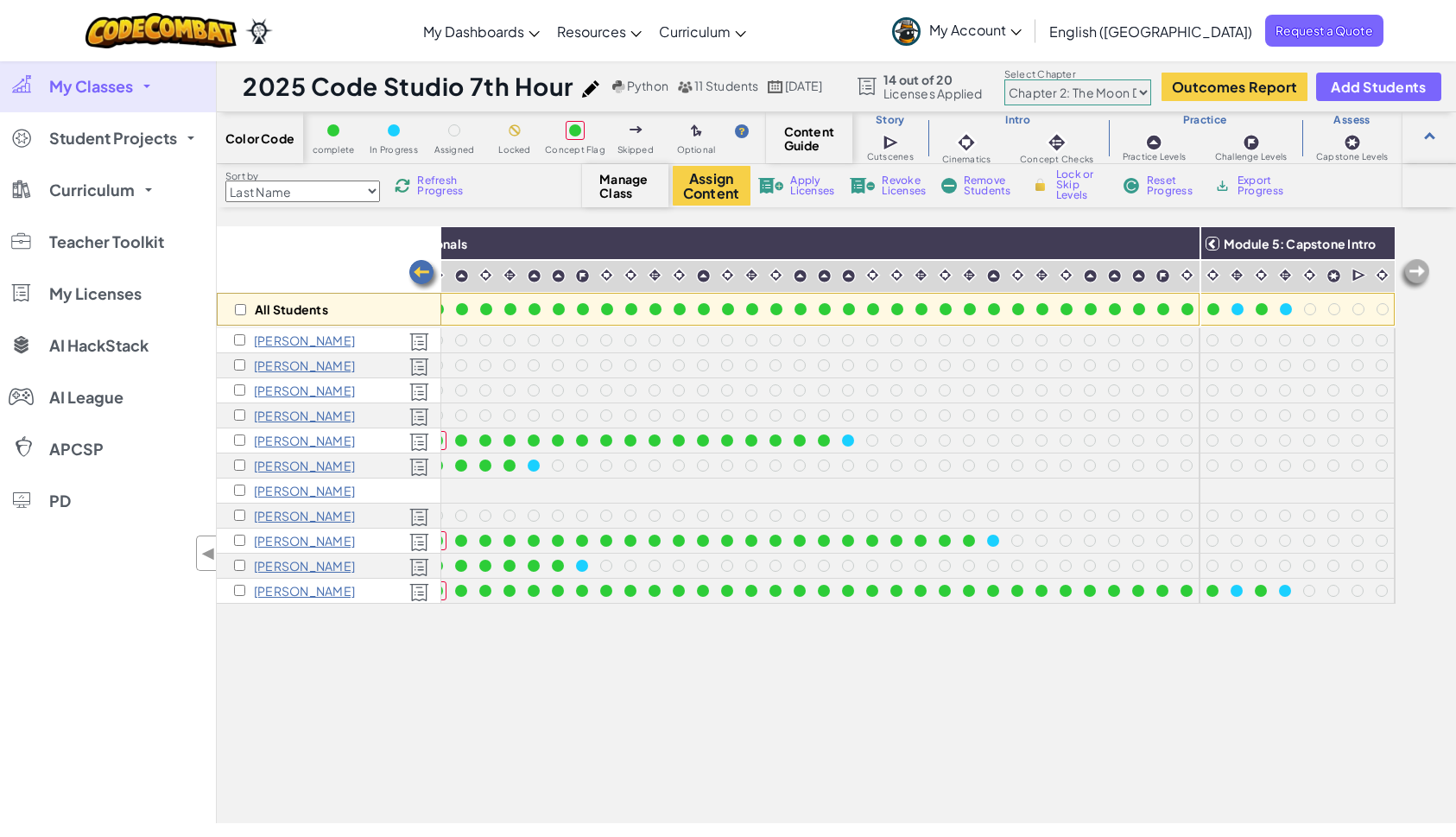
click at [423, 276] on img at bounding box center [424, 276] width 35 height 35
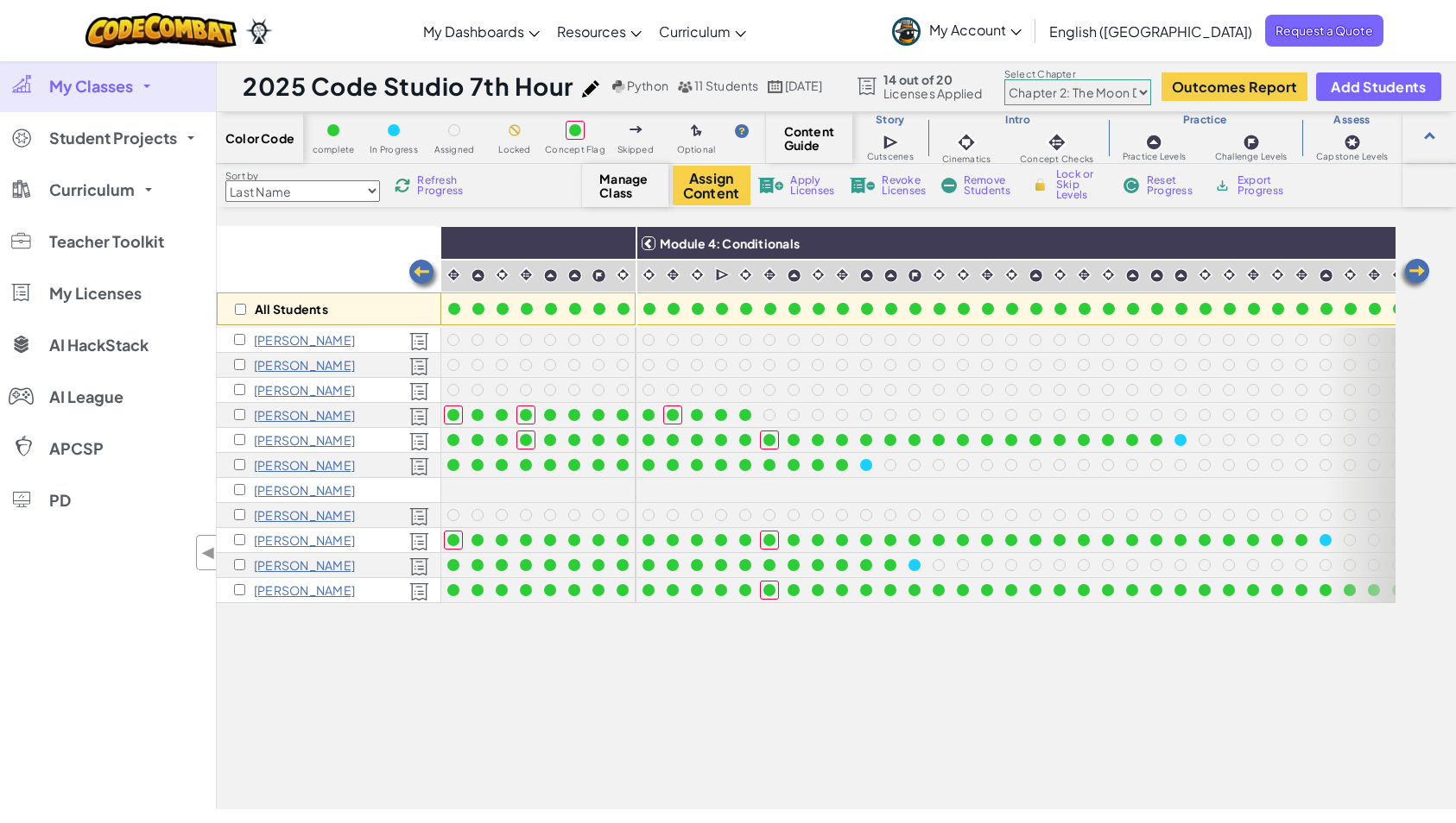
click at [423, 276] on img at bounding box center [424, 276] width 35 height 35
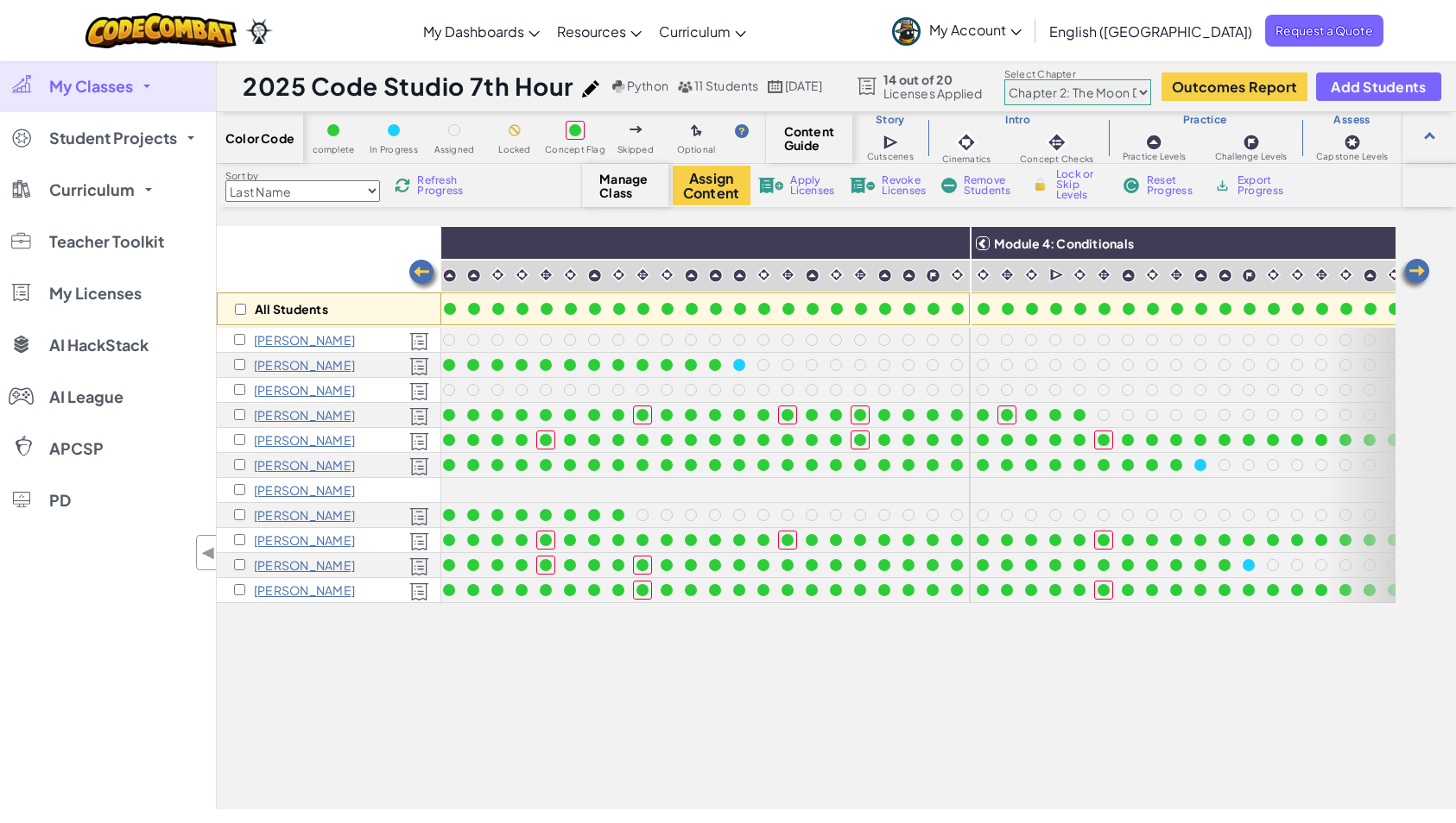
scroll to position [0, 1205]
